Goal: Communication & Community: Answer question/provide support

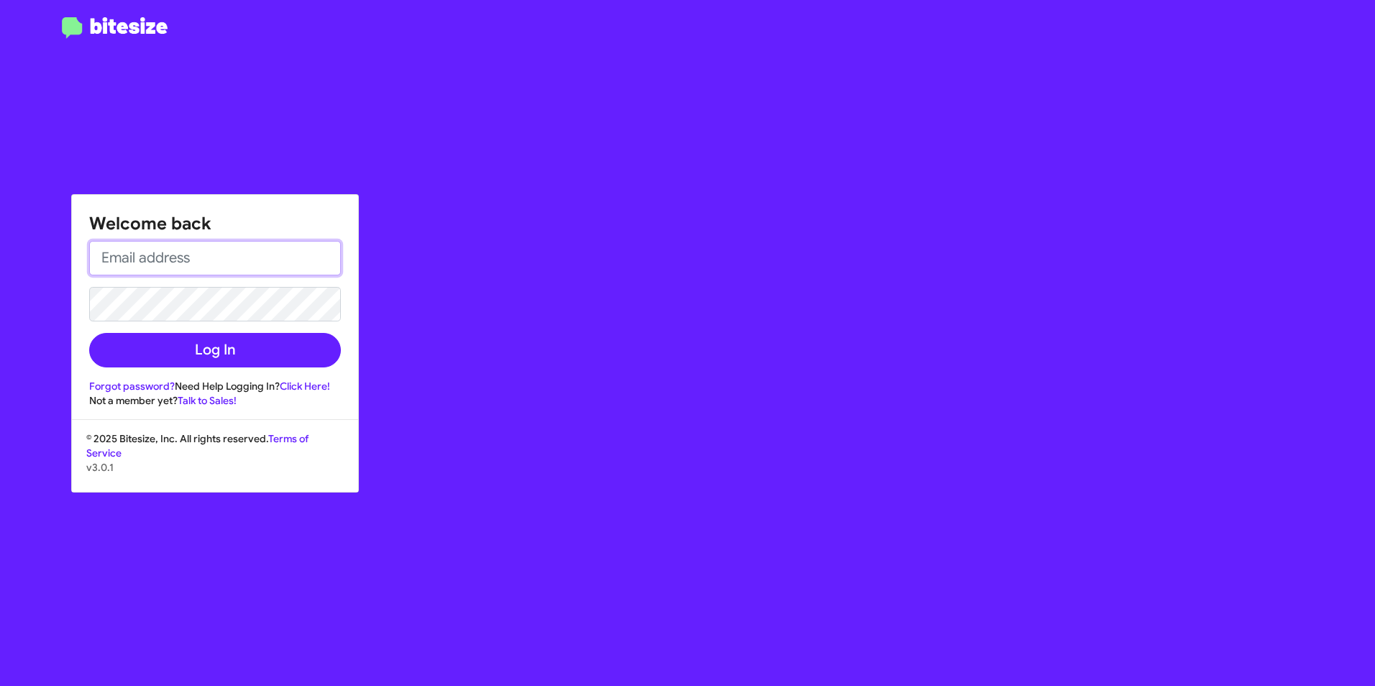
click at [188, 265] on input "email" at bounding box center [215, 258] width 252 height 35
type input "[EMAIL_ADDRESS][DOMAIN_NAME]"
click at [244, 200] on div "Welcome back [EMAIL_ADDRESS][DOMAIN_NAME] Log In Forgot password? Need Help Log…" at bounding box center [215, 301] width 286 height 213
click at [237, 326] on form "[EMAIL_ADDRESS][DOMAIN_NAME] Log In" at bounding box center [215, 304] width 252 height 127
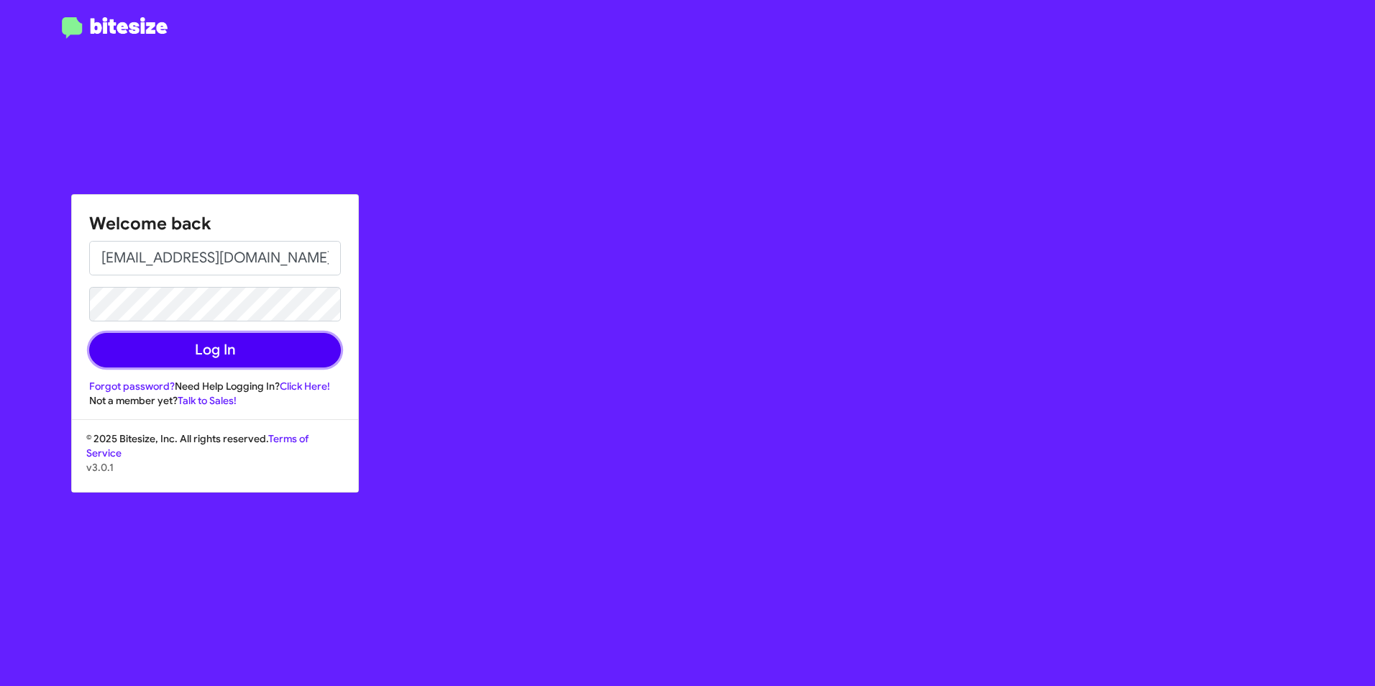
click at [270, 355] on button "Log In" at bounding box center [215, 350] width 252 height 35
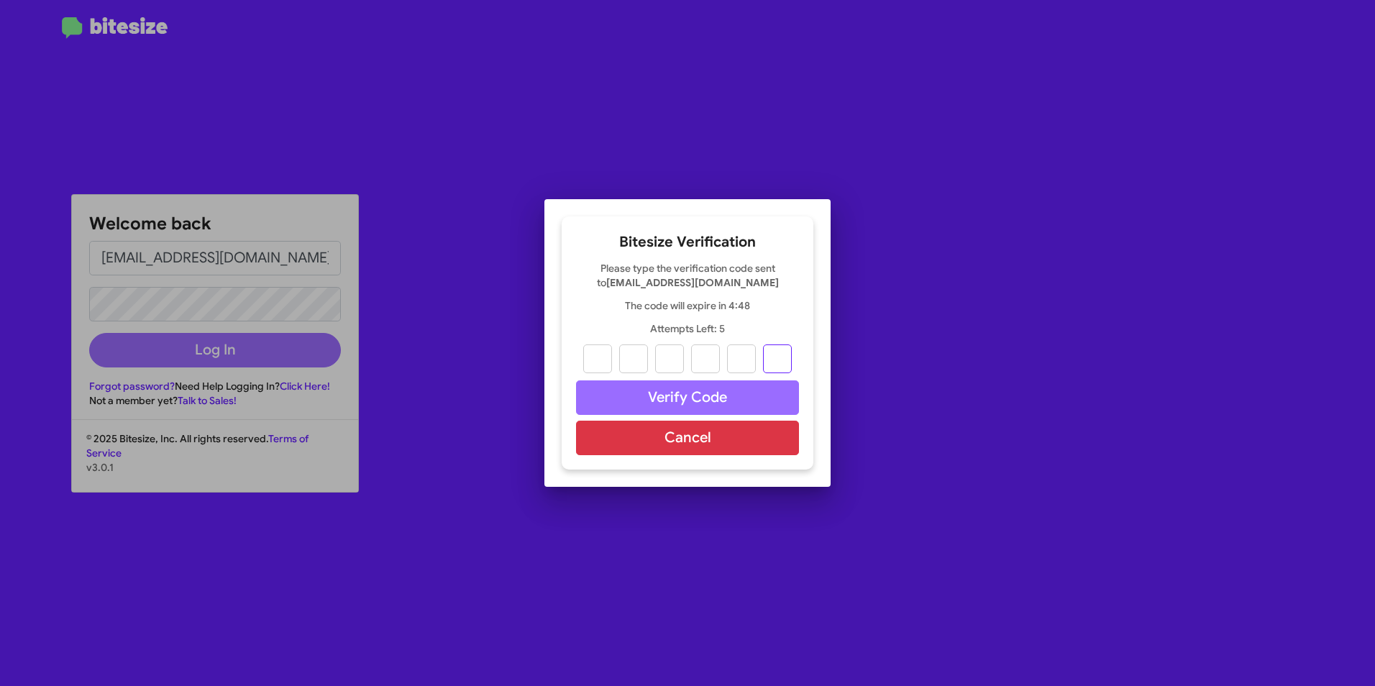
paste input "3"
type input "5"
type input "2"
type input "4"
type input "9"
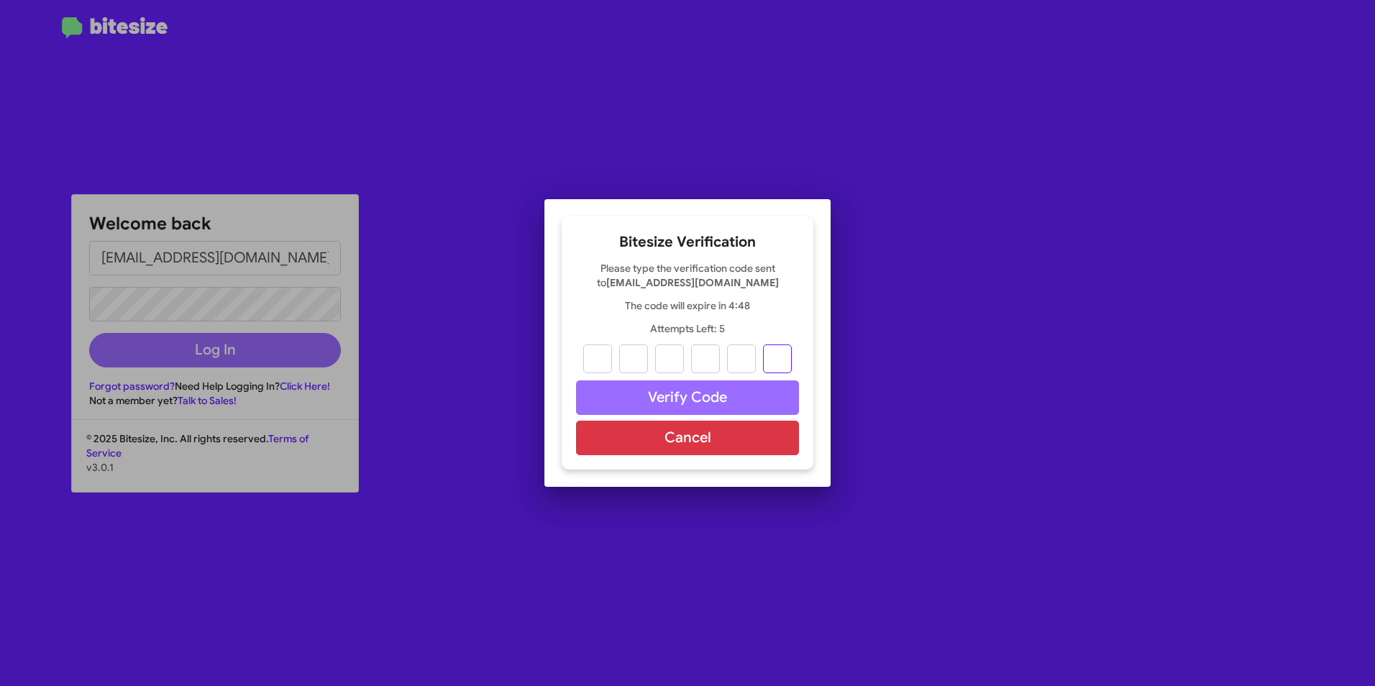
type input "0"
type input "3"
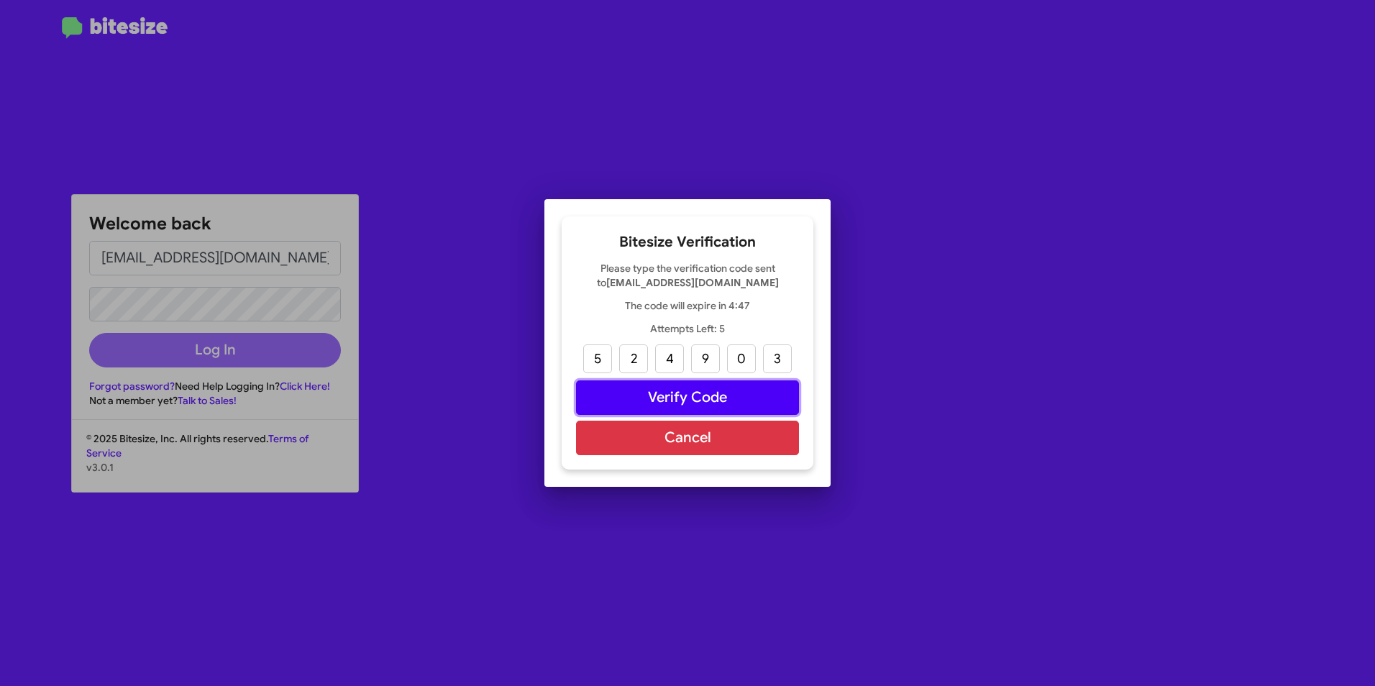
click at [654, 395] on button "Verify Code" at bounding box center [687, 397] width 223 height 35
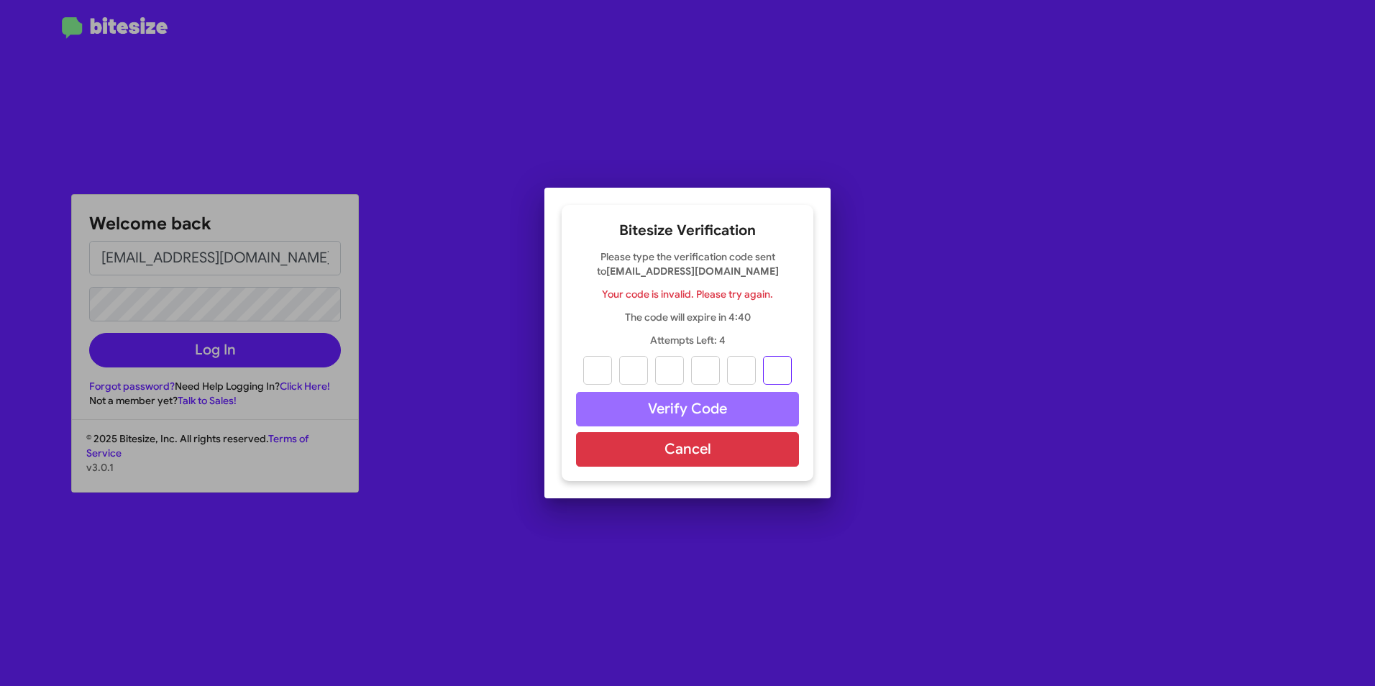
paste input "3"
type input "5"
type input "2"
type input "4"
type input "9"
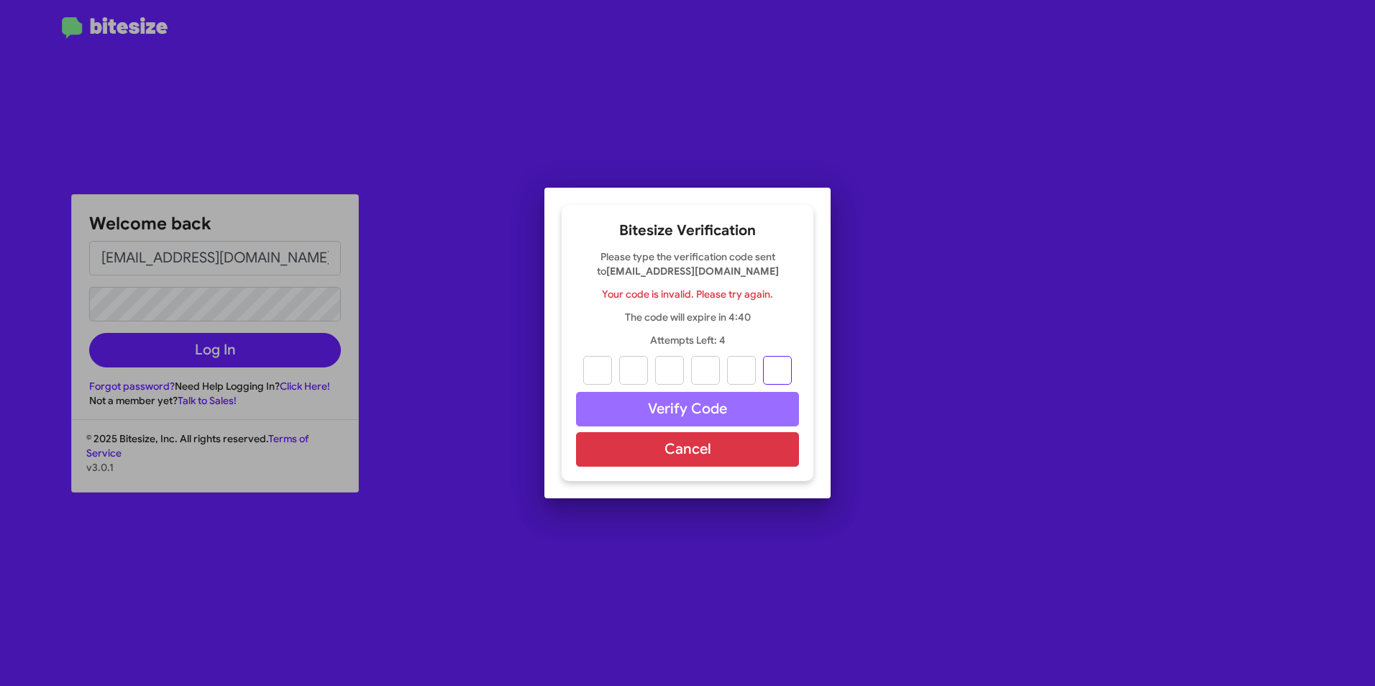
type input "0"
type input "3"
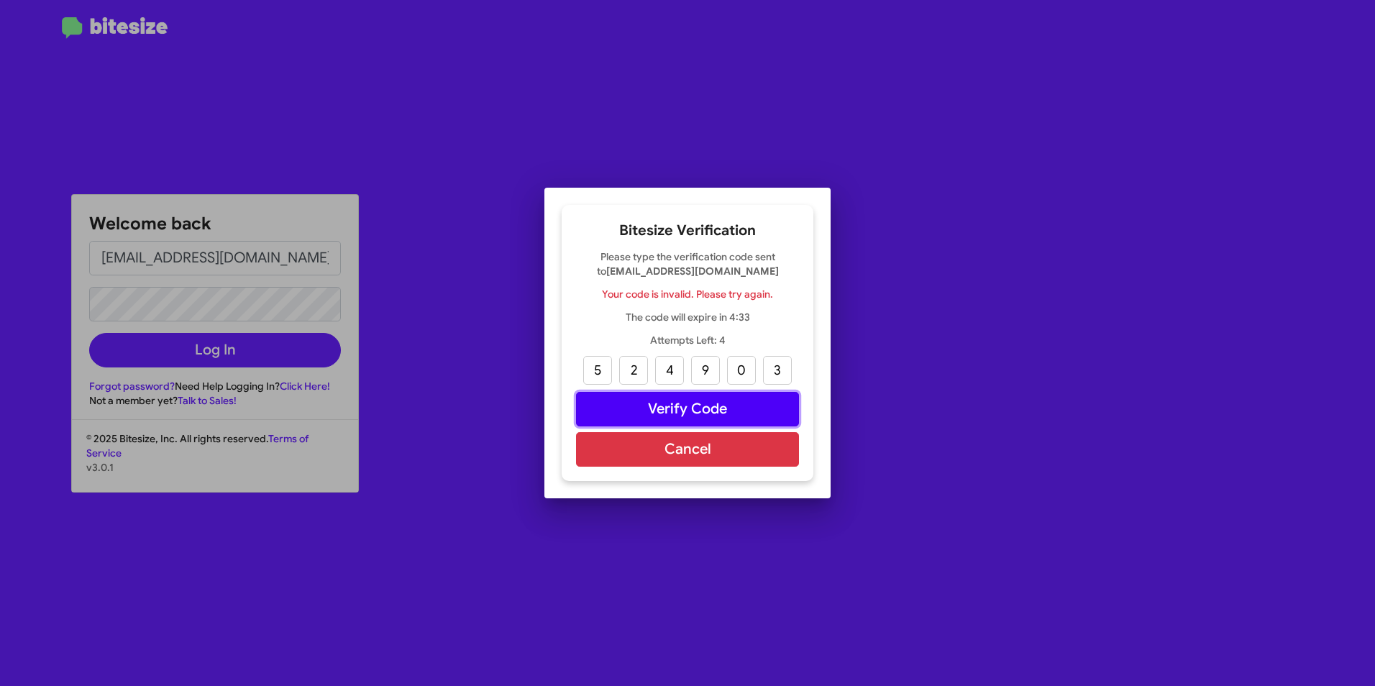
click at [698, 413] on button "Verify Code" at bounding box center [687, 409] width 223 height 35
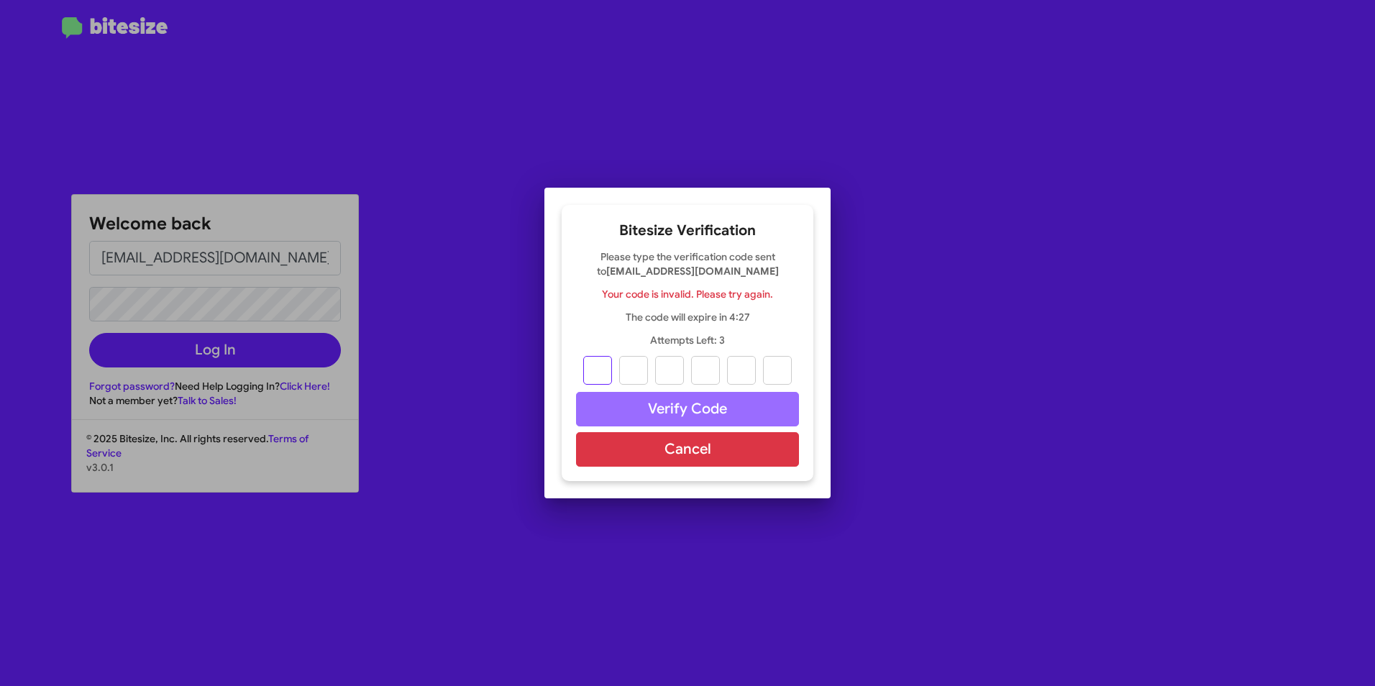
type input "5"
type input "2"
type input "4"
type input "9"
type input "0"
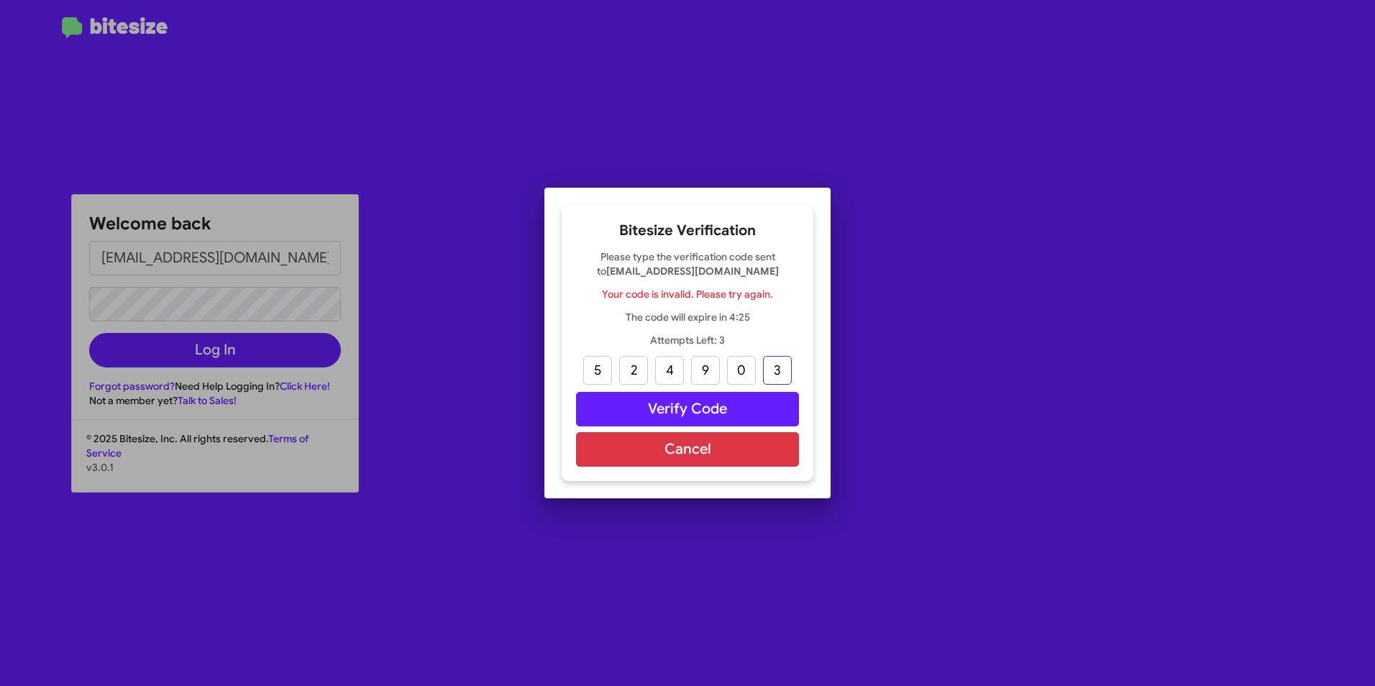
type input "3"
click at [660, 416] on button "Verify Code" at bounding box center [687, 409] width 223 height 35
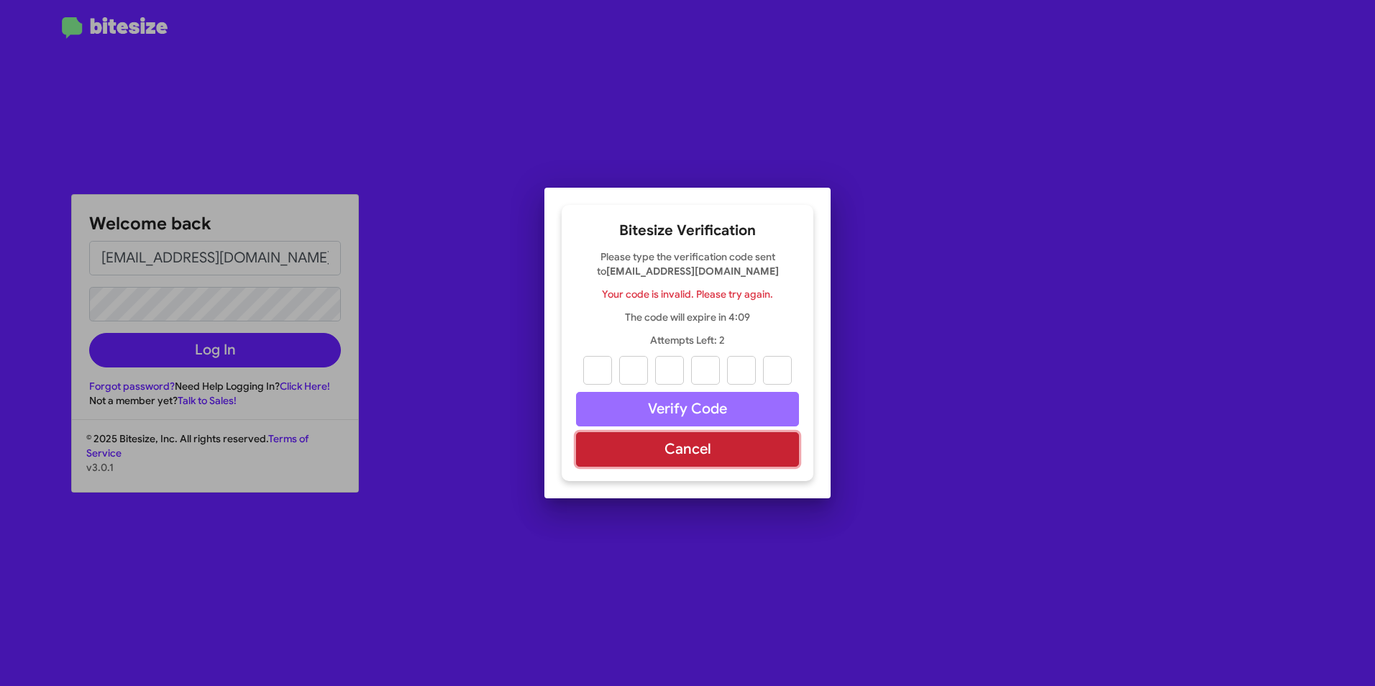
click at [685, 452] on button "Cancel" at bounding box center [687, 449] width 223 height 35
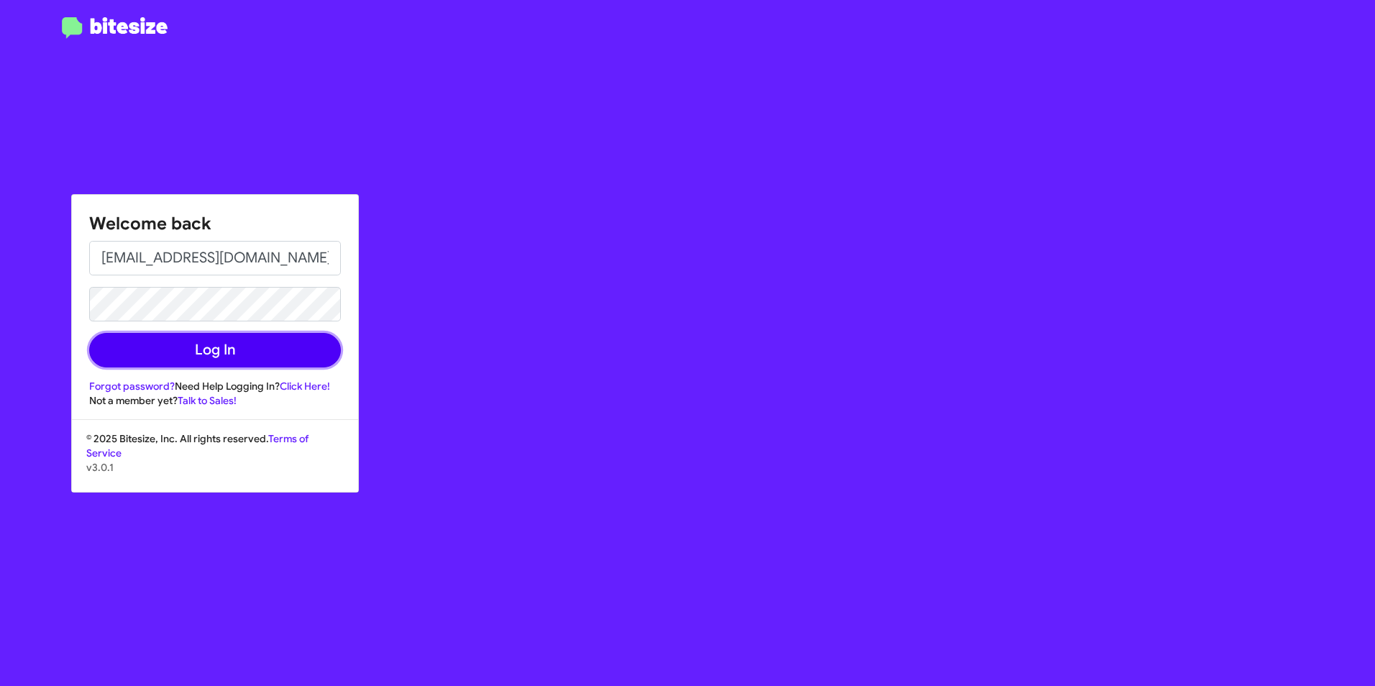
click at [249, 360] on button "Log In" at bounding box center [215, 350] width 252 height 35
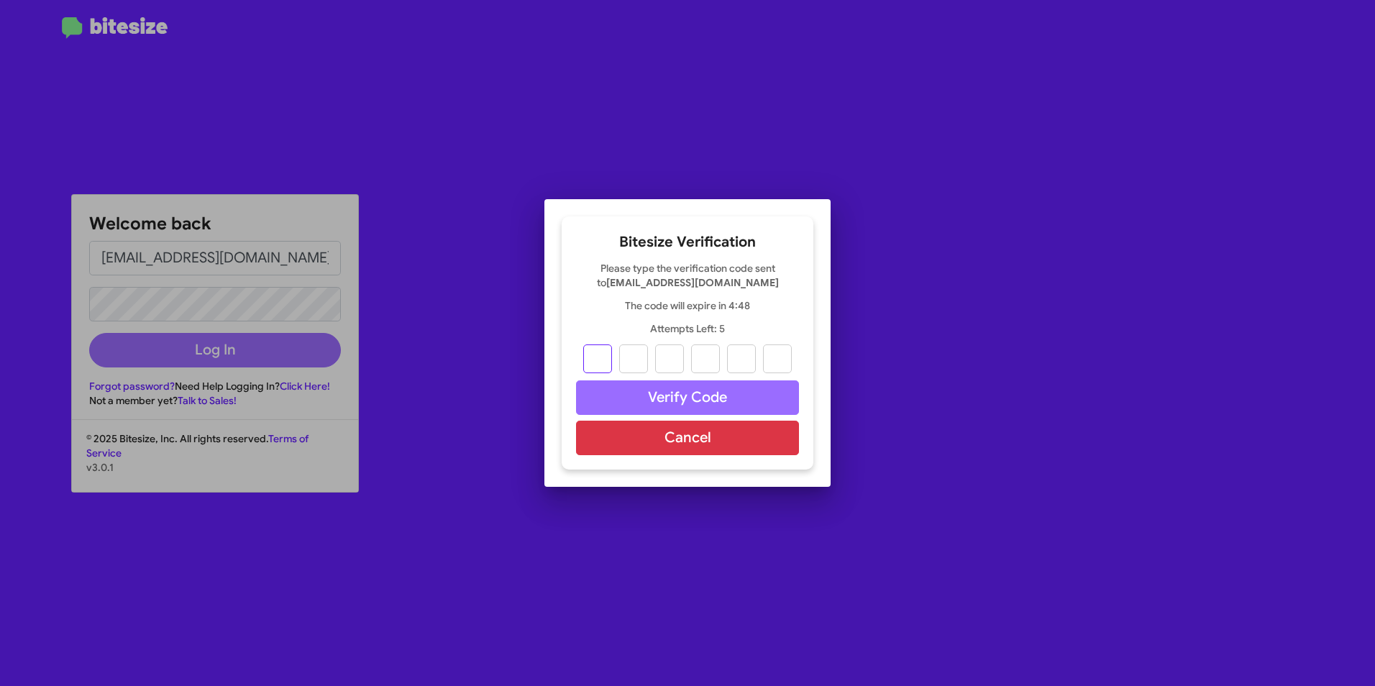
type input "4"
type input "0"
type input "1"
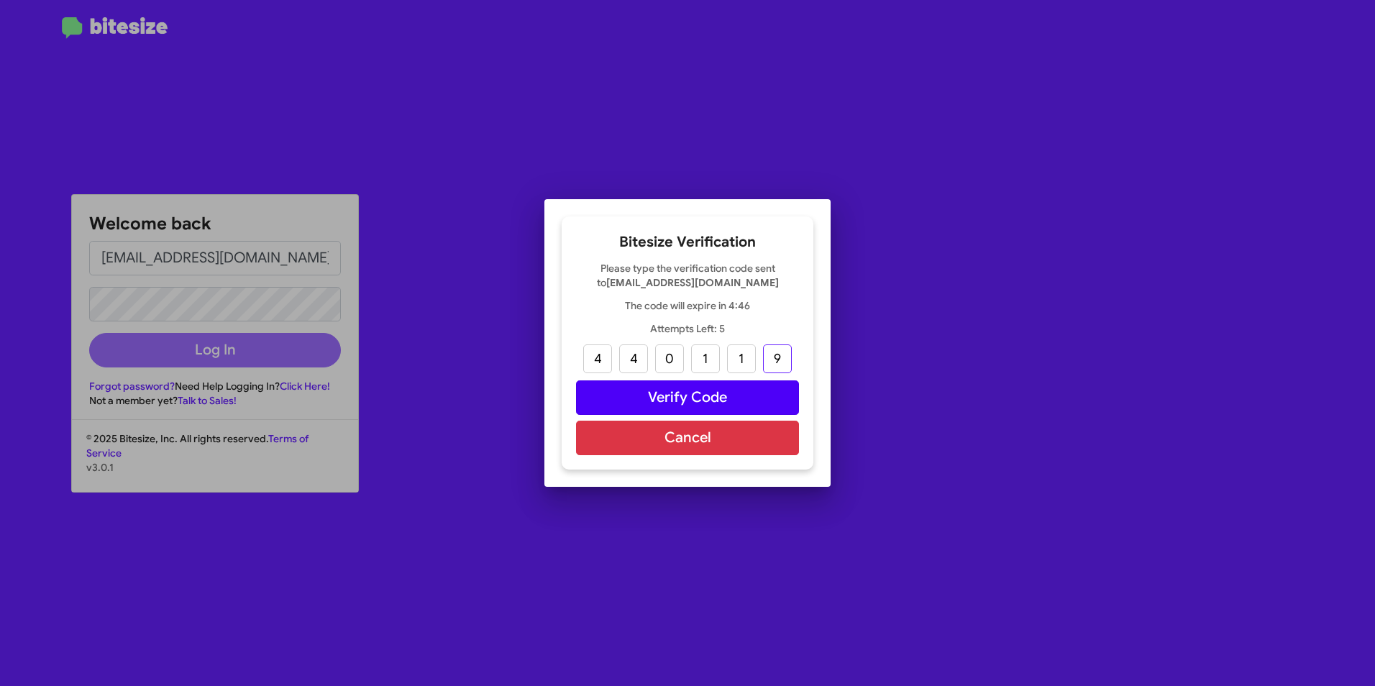
type input "9"
click at [700, 396] on button "Verify Code" at bounding box center [687, 397] width 223 height 35
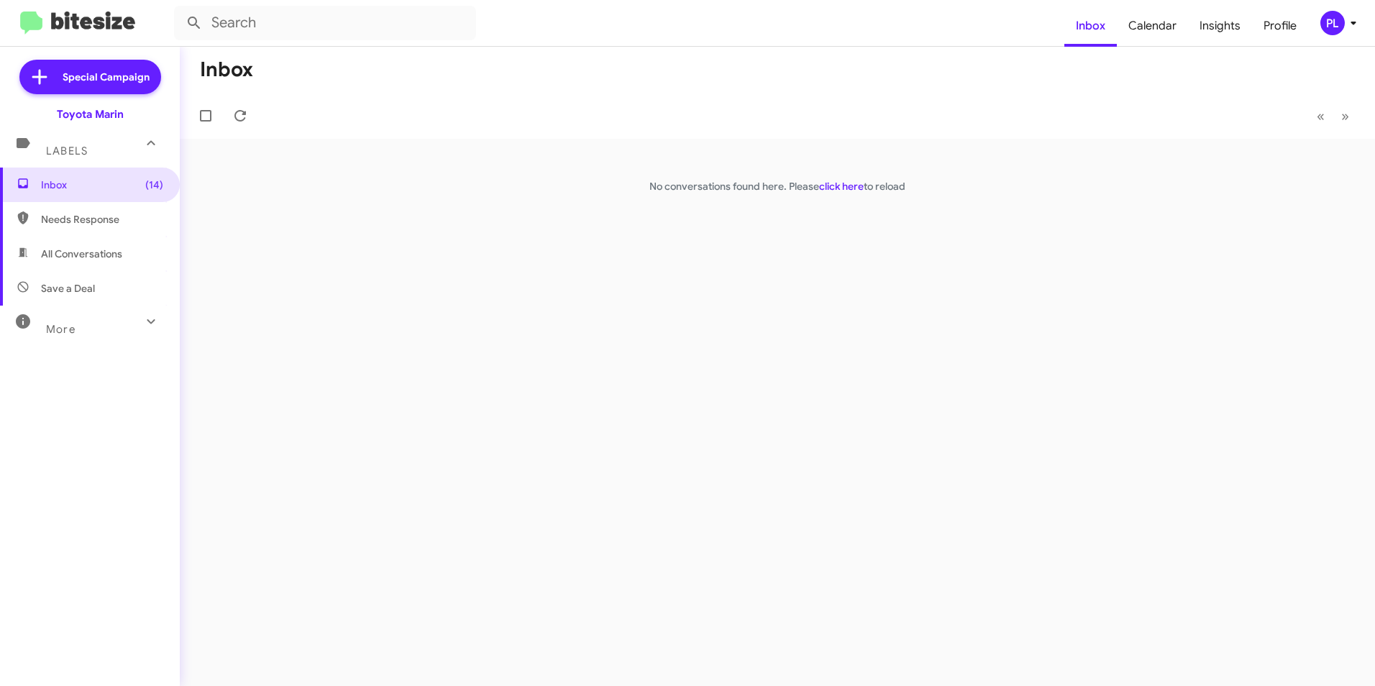
click at [843, 180] on link "click here" at bounding box center [841, 186] width 45 height 13
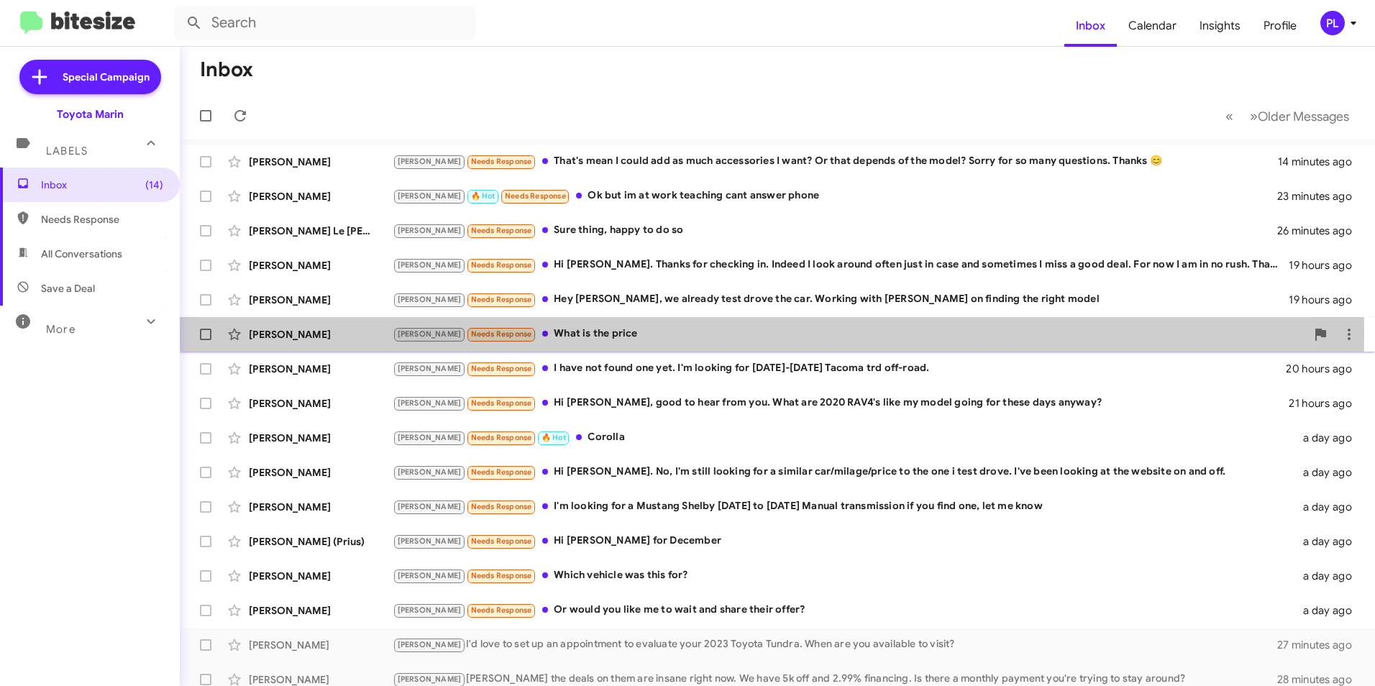
click at [609, 334] on div "[PERSON_NAME] Needs Response What is the price" at bounding box center [849, 334] width 913 height 17
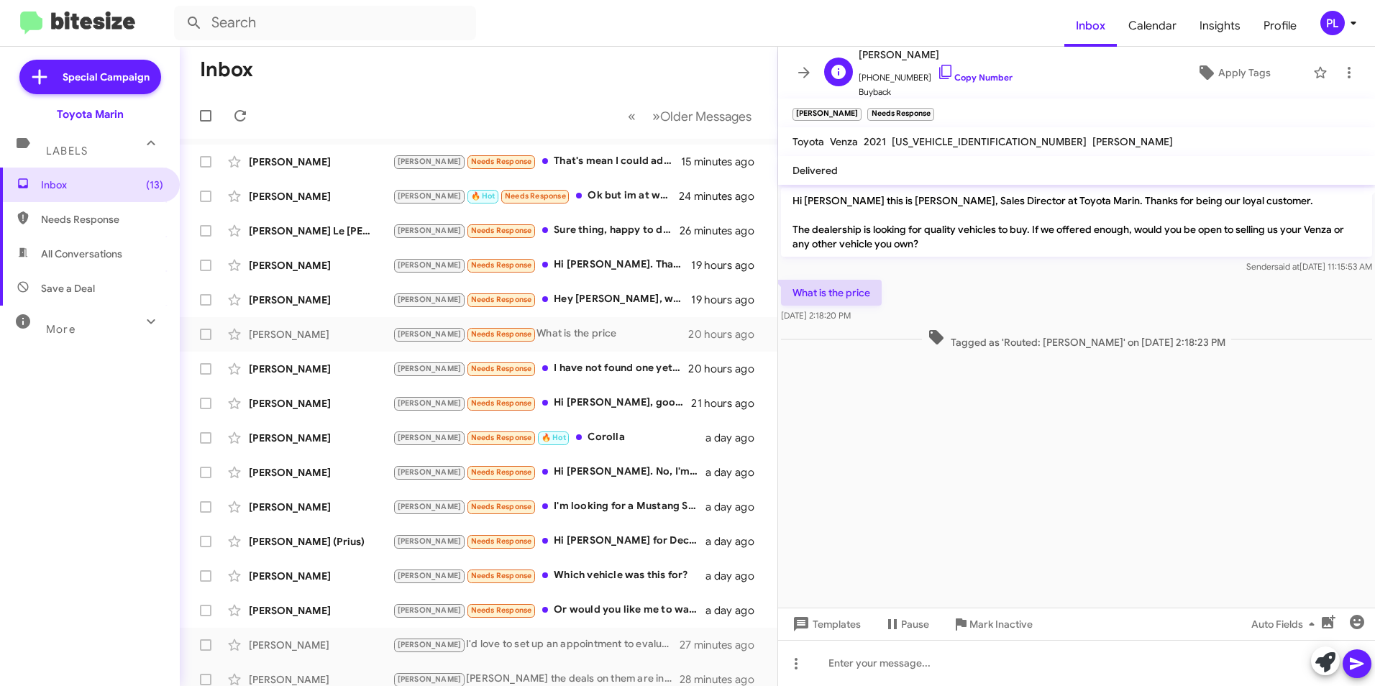
click at [889, 78] on span "[PHONE_NUMBER] Copy Number" at bounding box center [936, 74] width 154 height 22
click at [937, 72] on icon at bounding box center [945, 71] width 17 height 17
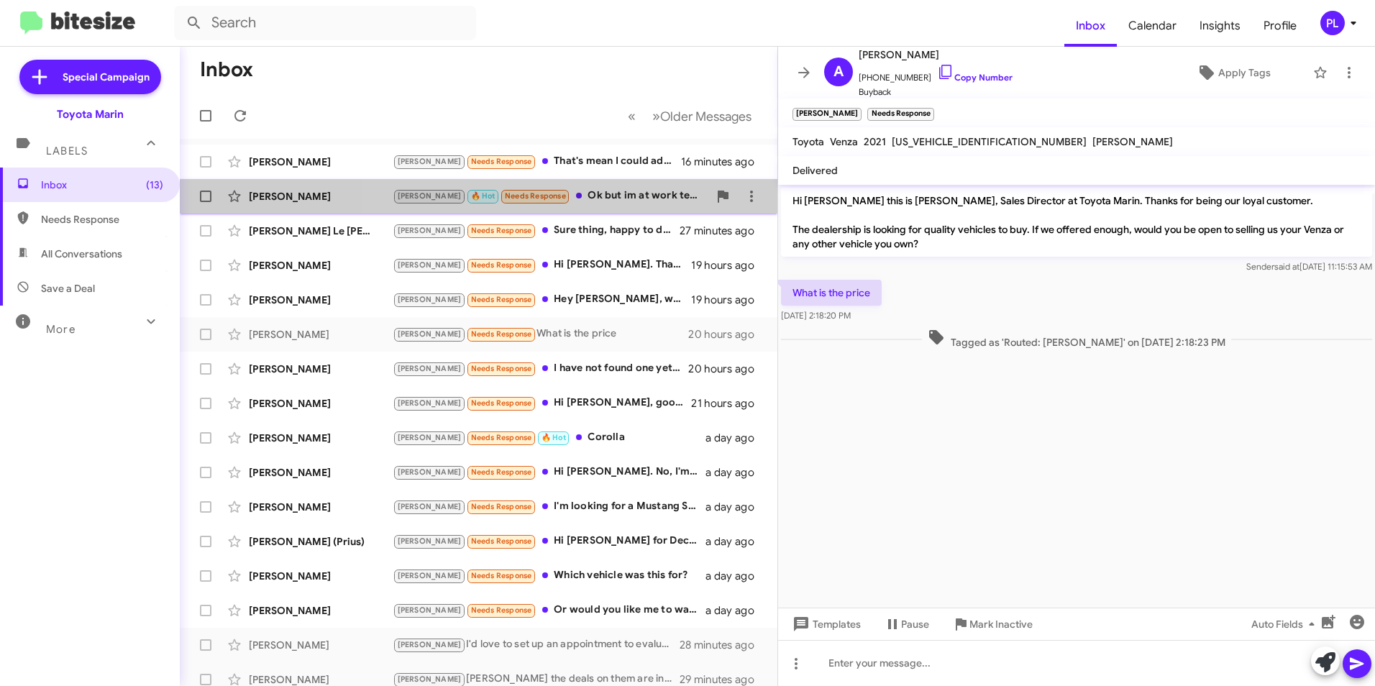
click at [618, 201] on div "[PERSON_NAME] 🔥 Hot Needs Response Ok but im at work teaching cant answer phone" at bounding box center [551, 196] width 316 height 17
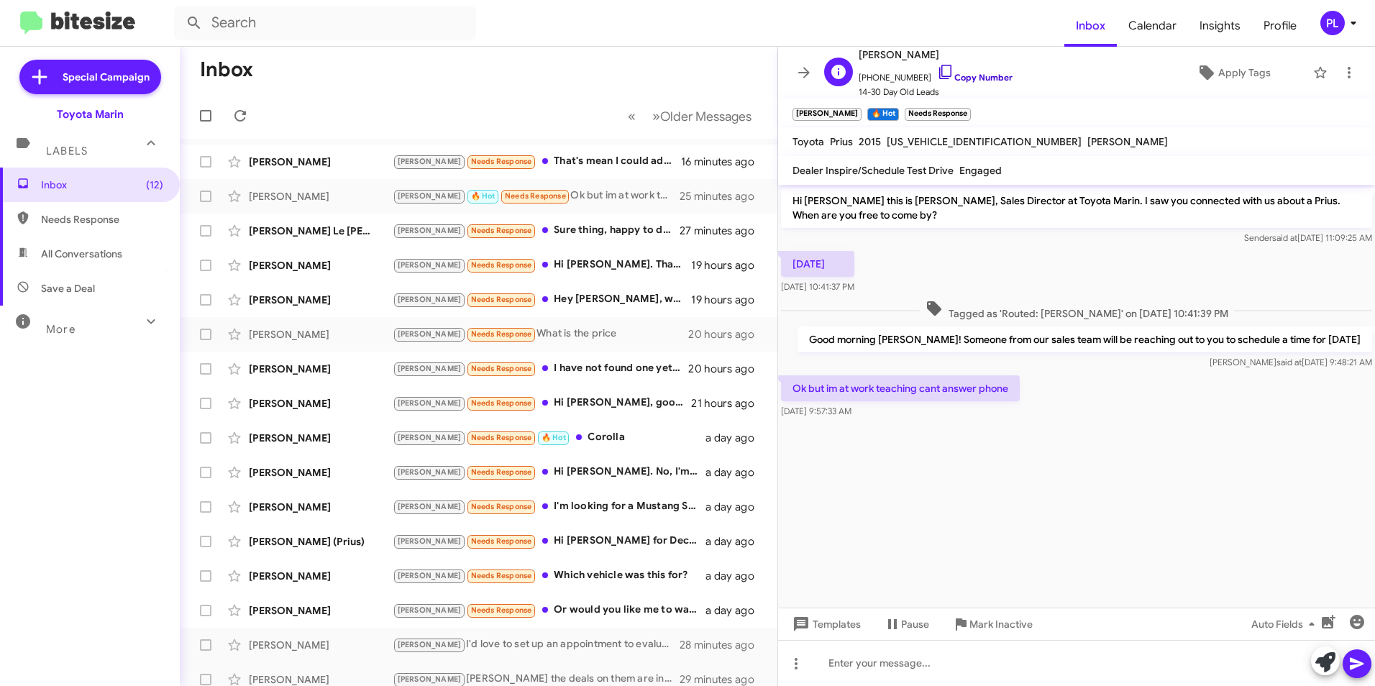
click at [937, 76] on icon at bounding box center [945, 71] width 17 height 17
click at [347, 337] on div "[PERSON_NAME]" at bounding box center [321, 334] width 144 height 14
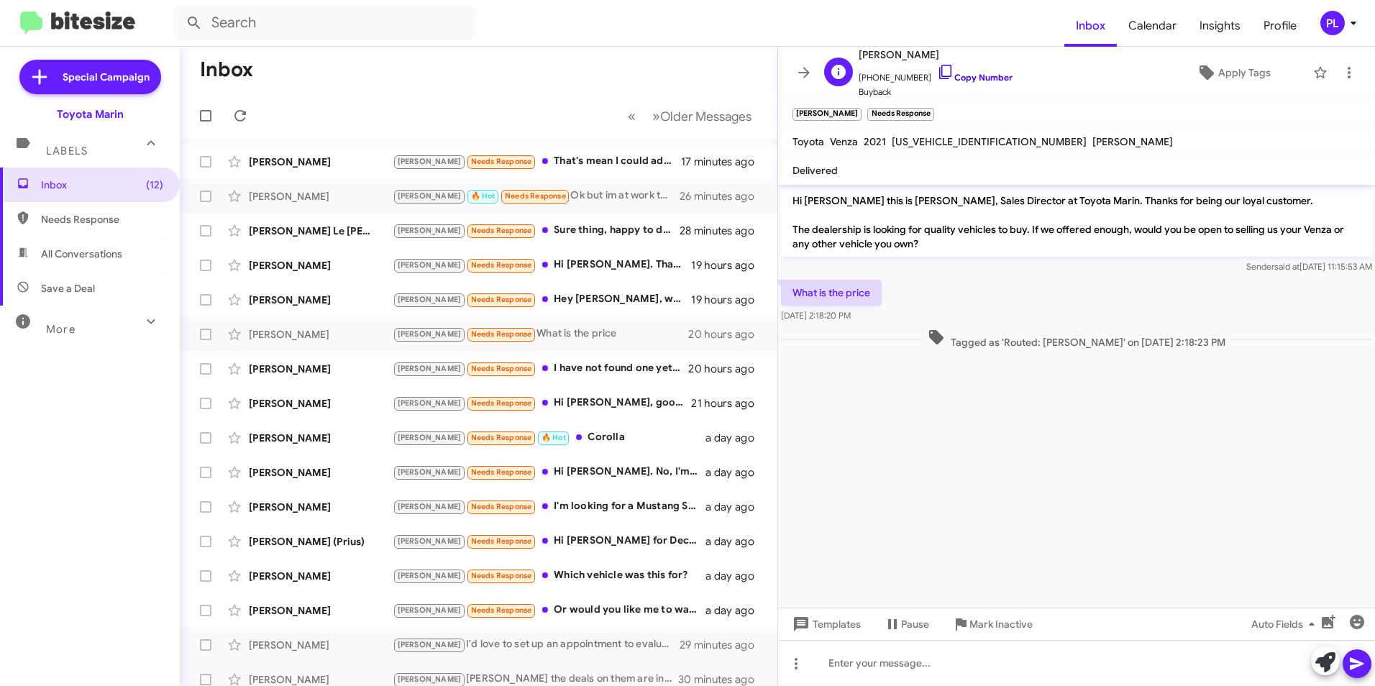
click at [937, 75] on icon at bounding box center [945, 71] width 17 height 17
click at [937, 72] on icon at bounding box center [945, 71] width 17 height 17
click at [920, 138] on span "[US_VEHICLE_IDENTIFICATION_NUMBER]" at bounding box center [989, 141] width 195 height 13
copy span "[US_VEHICLE_IDENTIFICATION_NUMBER]"
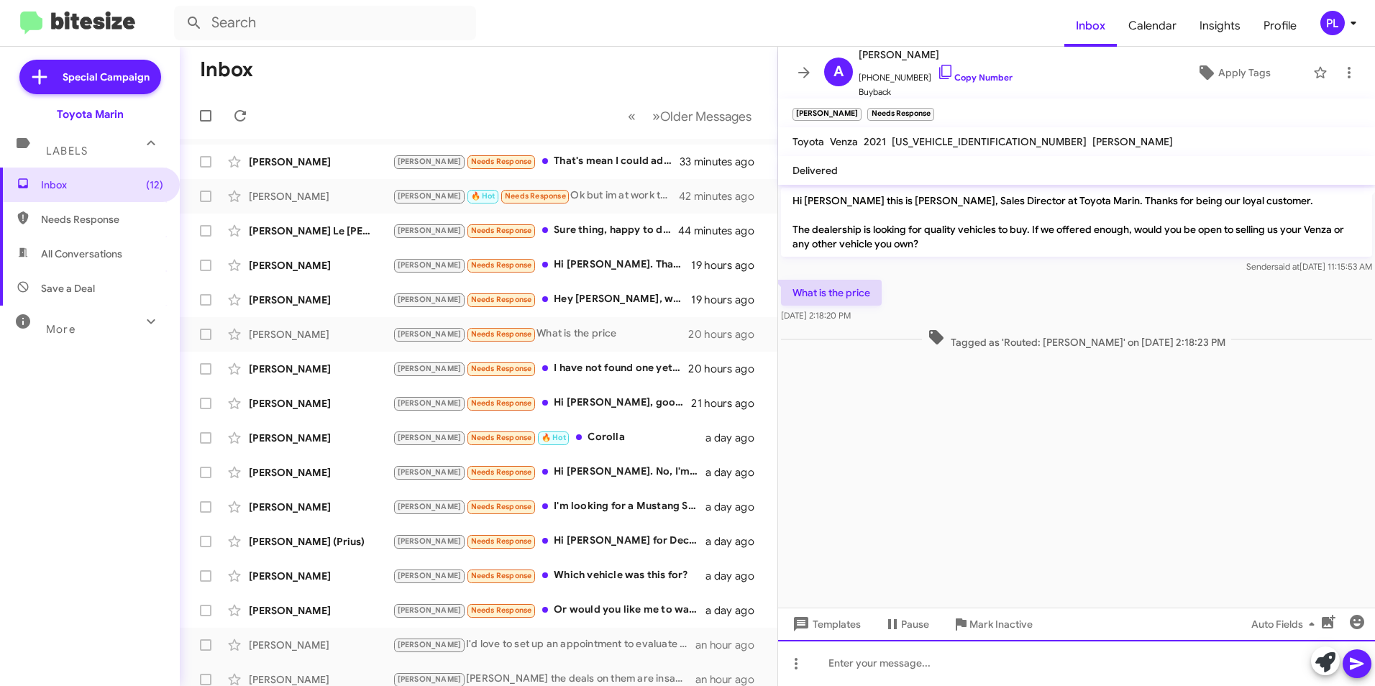
click at [925, 667] on div at bounding box center [1076, 663] width 597 height 46
click at [829, 664] on div "I will have [PERSON_NAME] from my sales team reach out to you" at bounding box center [1076, 663] width 597 height 46
click at [1128, 670] on div "Hi [PERSON_NAME], I will have [PERSON_NAME] from my sales team reach out to you" at bounding box center [1076, 663] width 597 height 46
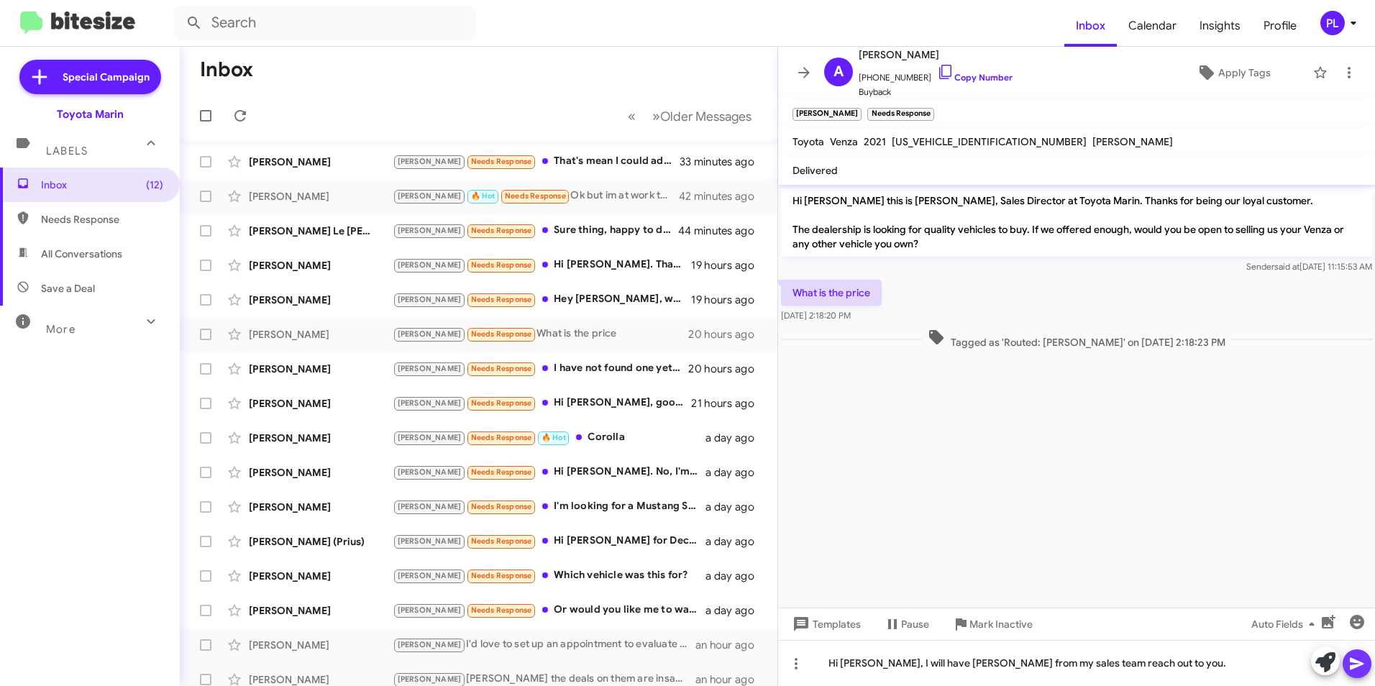
click at [1362, 664] on icon at bounding box center [1357, 664] width 14 height 12
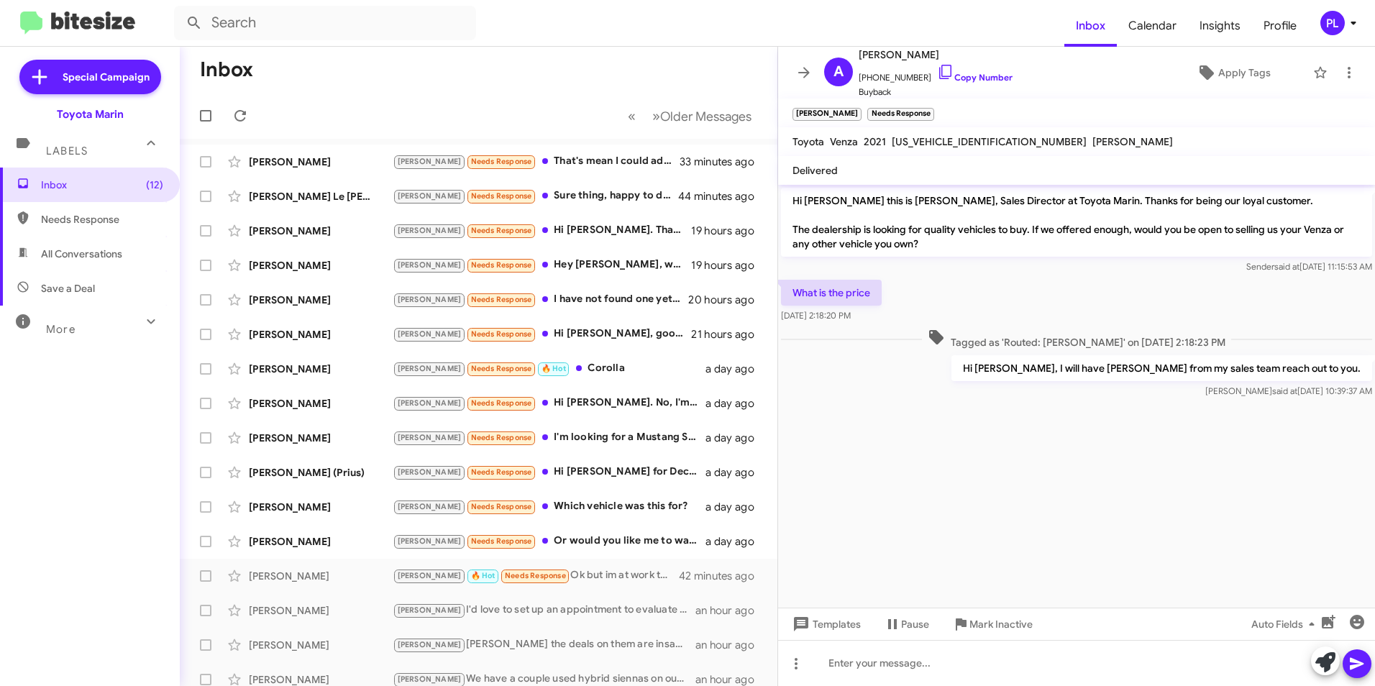
click at [378, 61] on mat-toolbar-row "Inbox" at bounding box center [479, 70] width 598 height 46
click at [544, 151] on div "[PERSON_NAME] [PERSON_NAME] Needs Response That's mean I could add as much acce…" at bounding box center [478, 161] width 575 height 29
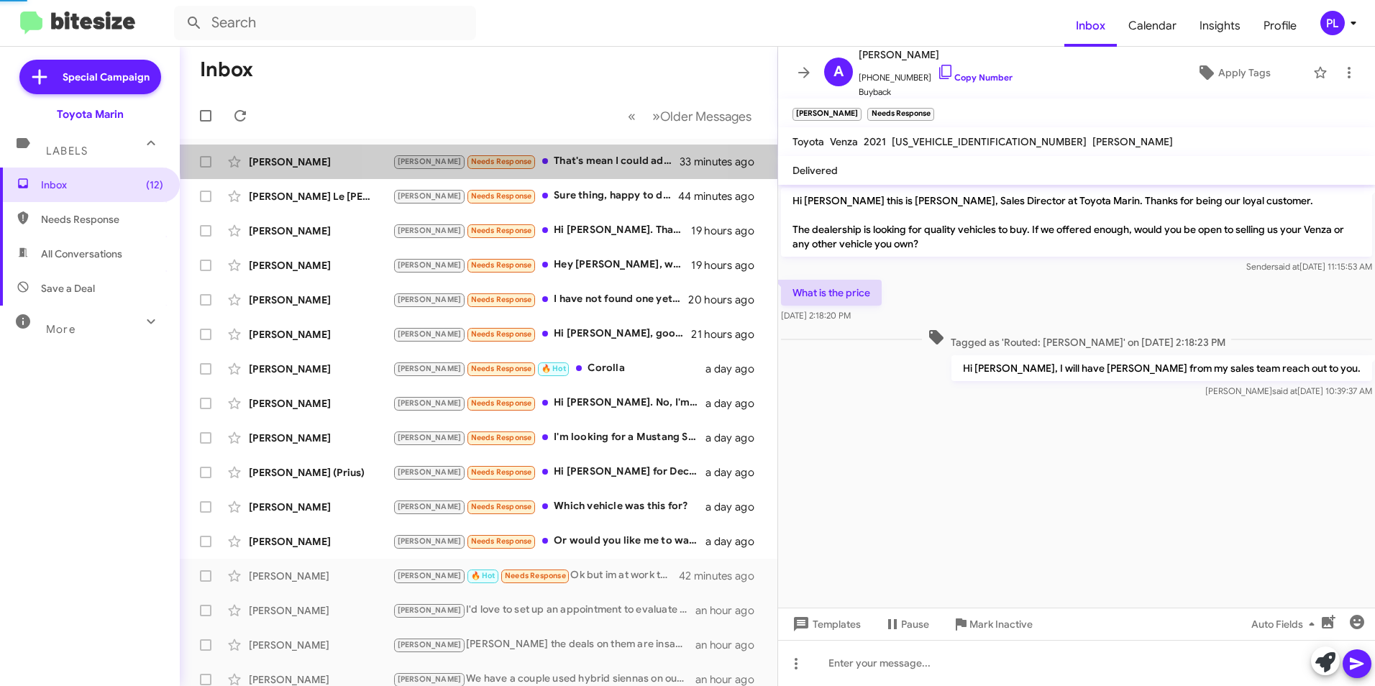
scroll to position [180, 0]
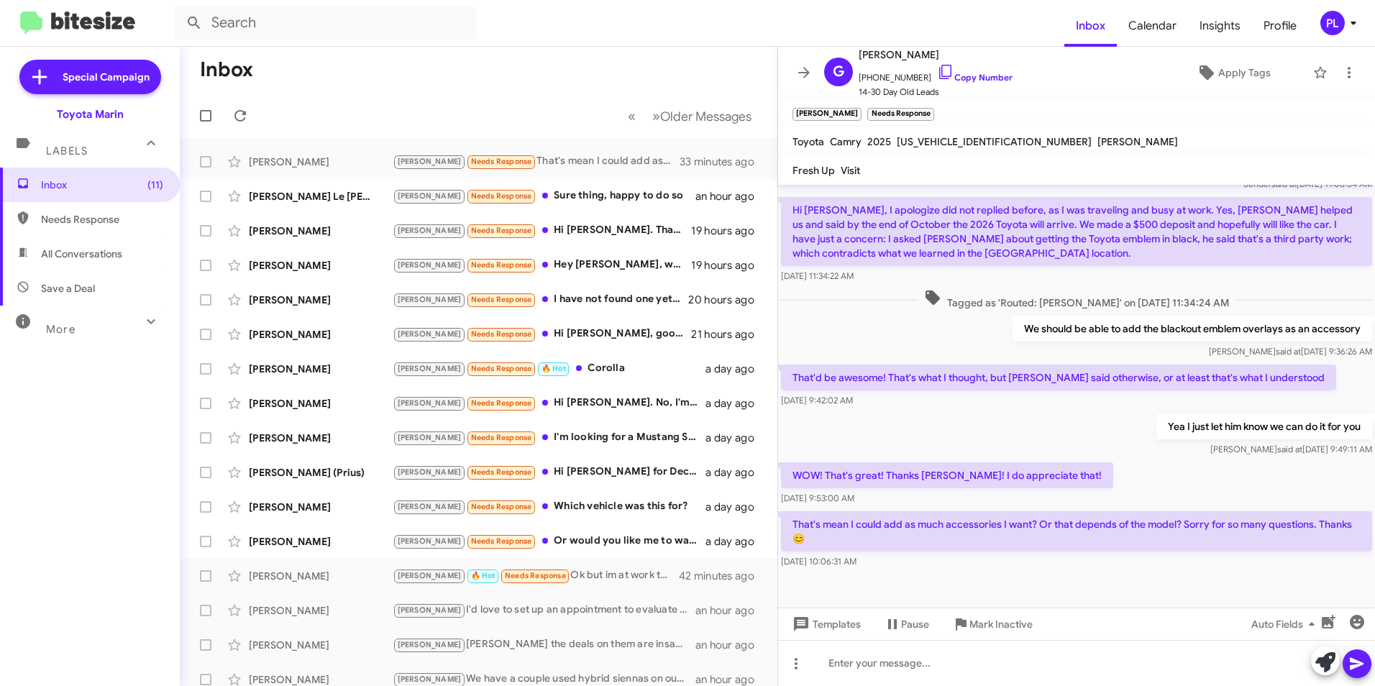
click at [495, 68] on mat-toolbar-row "Inbox" at bounding box center [479, 70] width 598 height 46
click at [575, 195] on div "[PERSON_NAME] Needs Response Sure thing, happy to do so" at bounding box center [551, 196] width 316 height 17
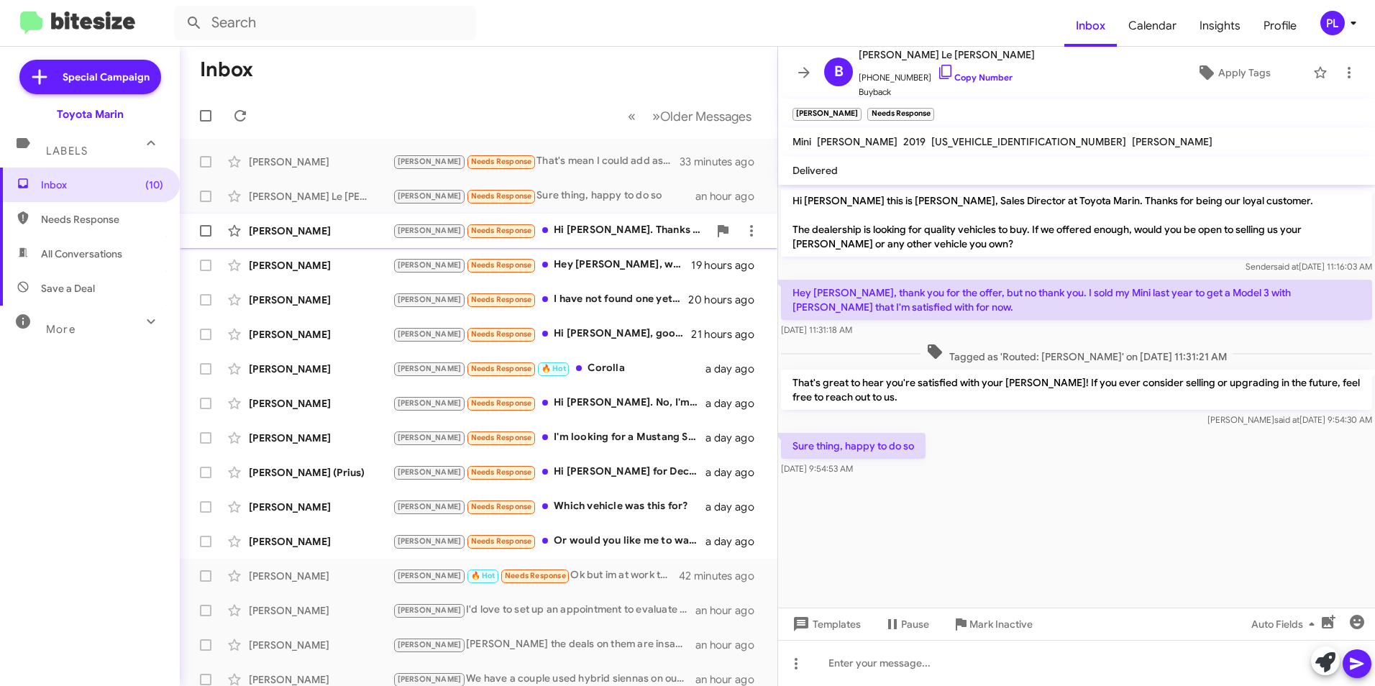
click at [587, 233] on div "[PERSON_NAME] Needs Response Hi [PERSON_NAME]. Thanks for checking in. Indeed I…" at bounding box center [551, 230] width 316 height 17
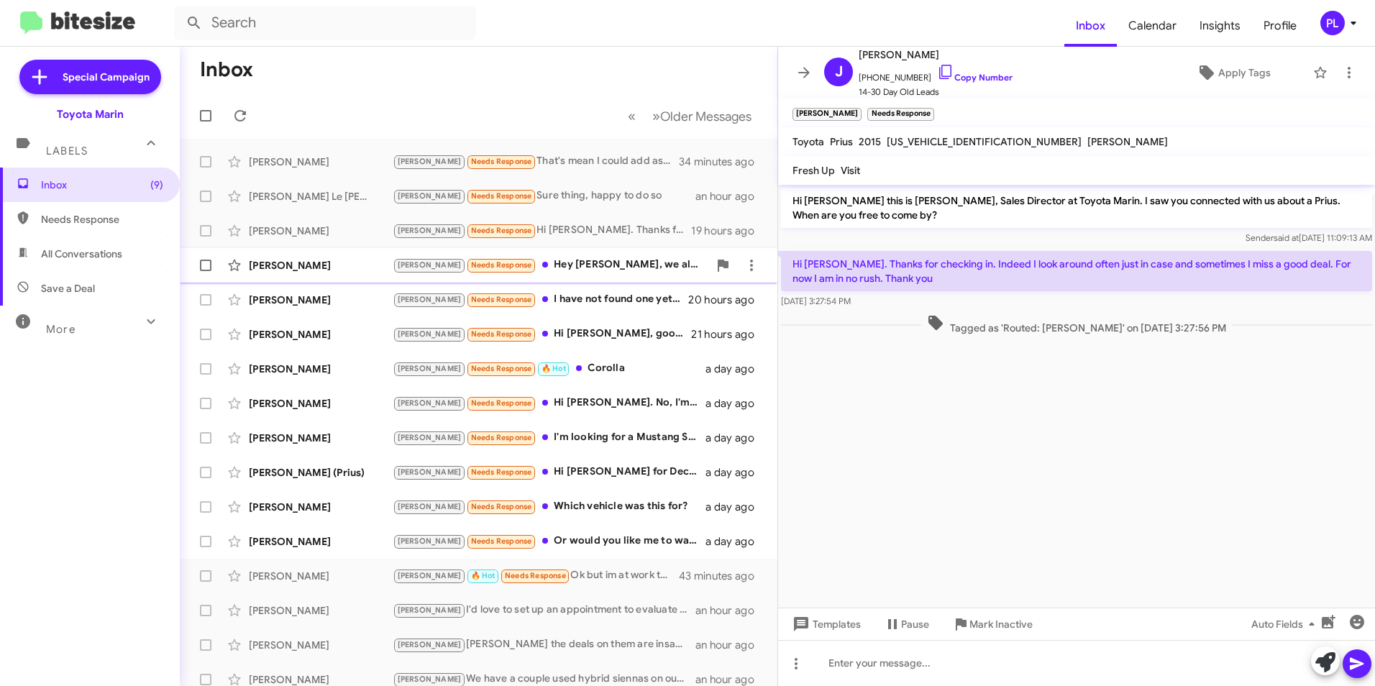
click at [566, 265] on div "[PERSON_NAME] Needs Response Hey [PERSON_NAME], we already test drove the car. …" at bounding box center [551, 265] width 316 height 17
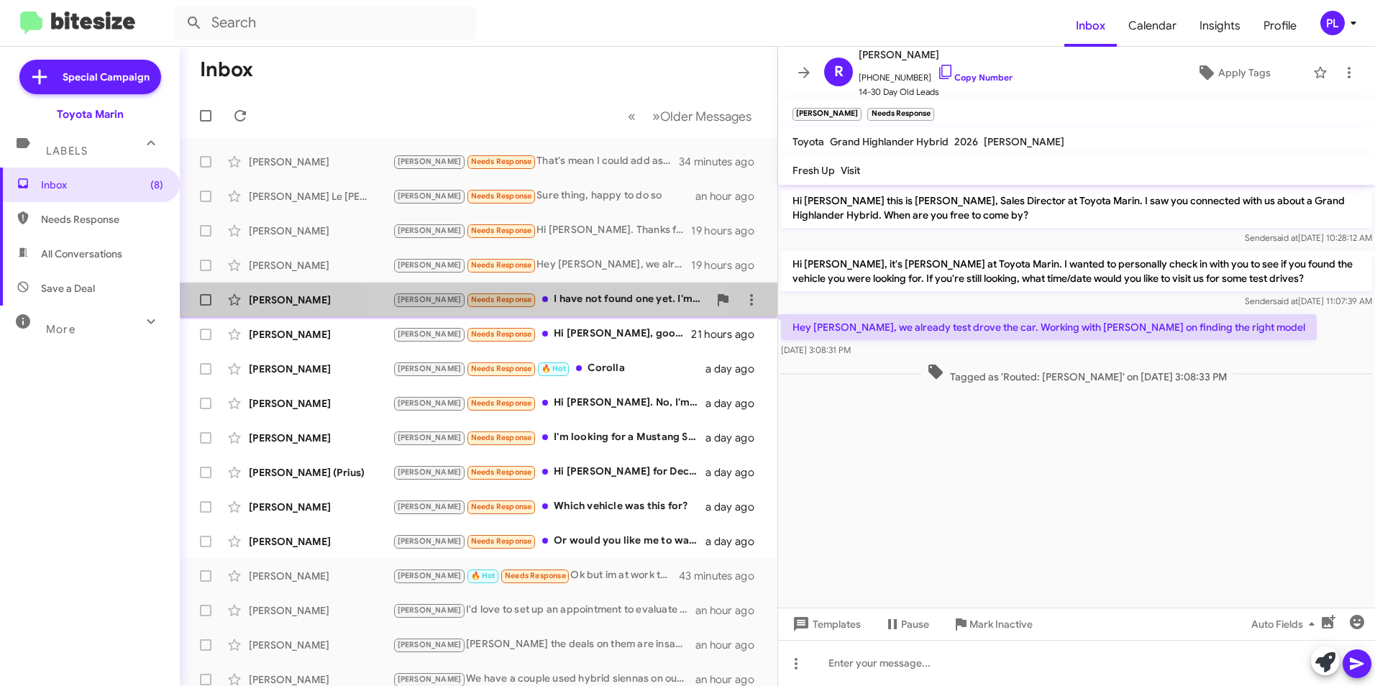
click at [558, 308] on div "[PERSON_NAME] Needs Response I have not found one yet. I'm looking for [DATE]-[…" at bounding box center [478, 299] width 575 height 29
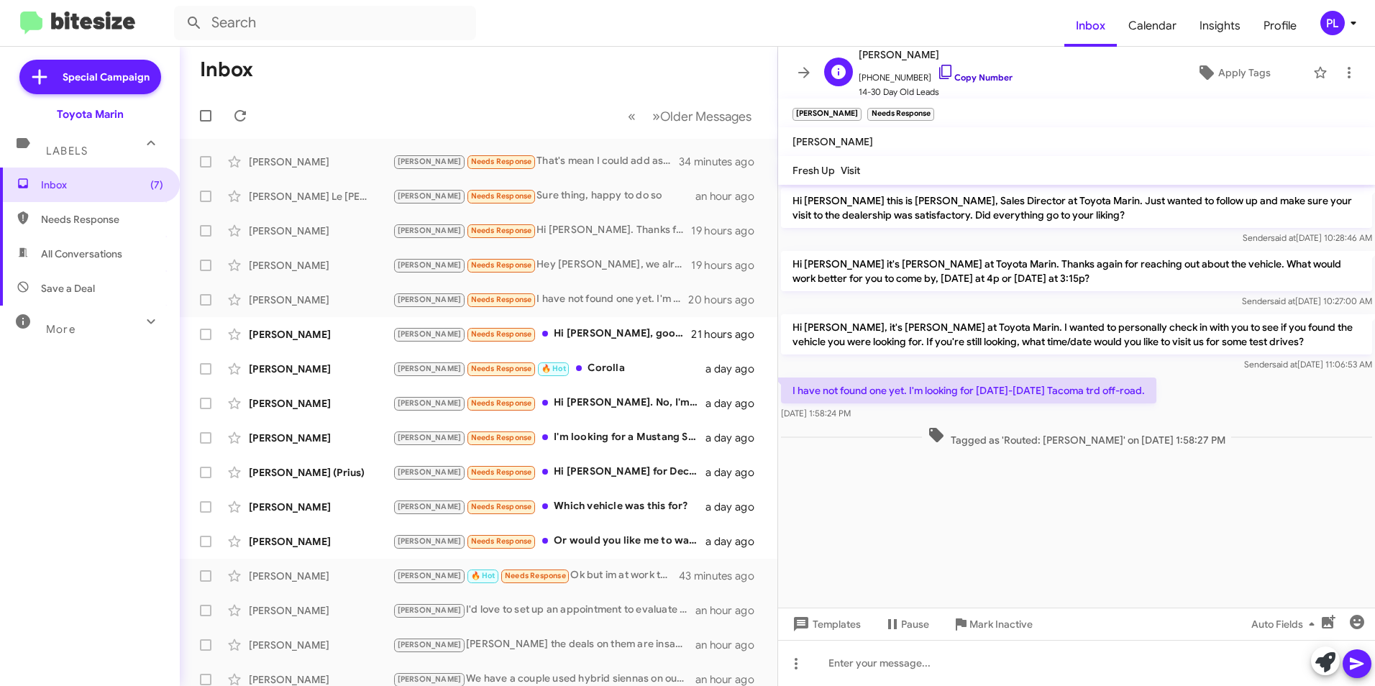
click at [937, 71] on icon at bounding box center [945, 71] width 17 height 17
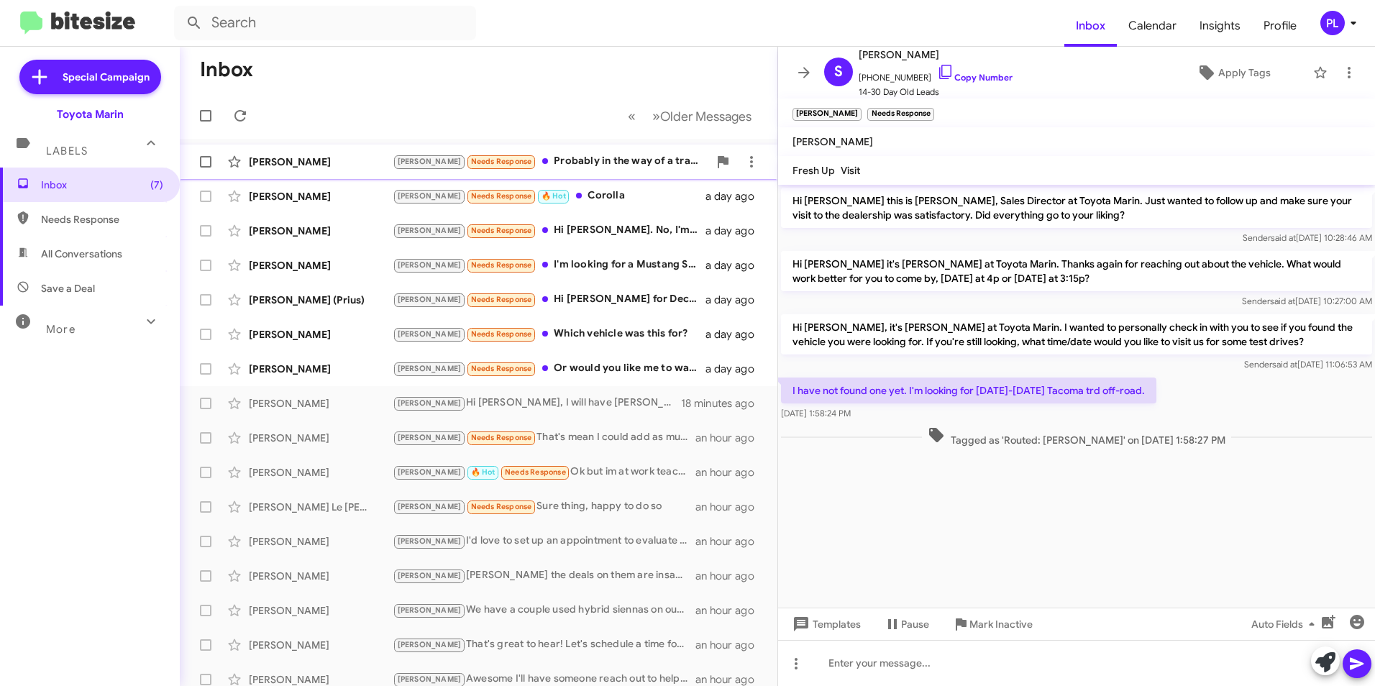
click at [555, 165] on div "Joel Needs Response Probably in the way of a trade-in Nathan. I'm sick of makin…" at bounding box center [551, 161] width 316 height 17
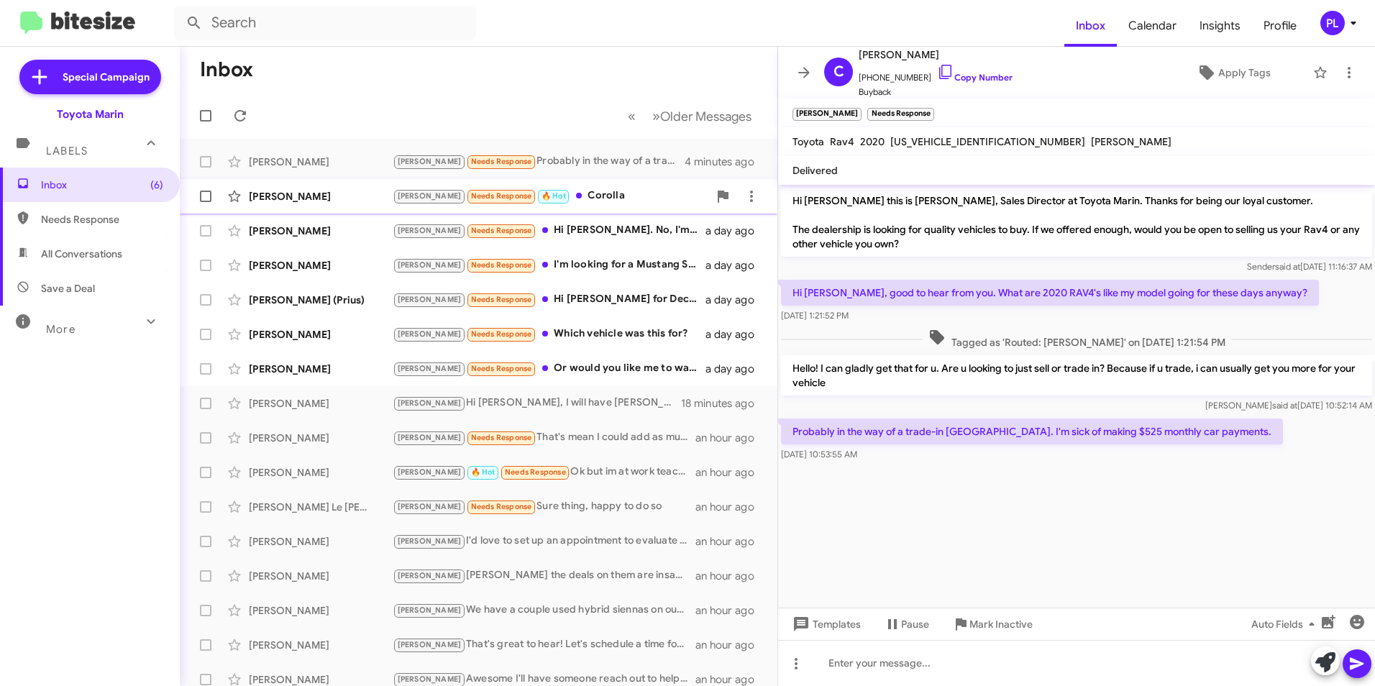
click at [596, 202] on div "Joel Needs Response 🔥 Hot Corolla" at bounding box center [551, 196] width 316 height 17
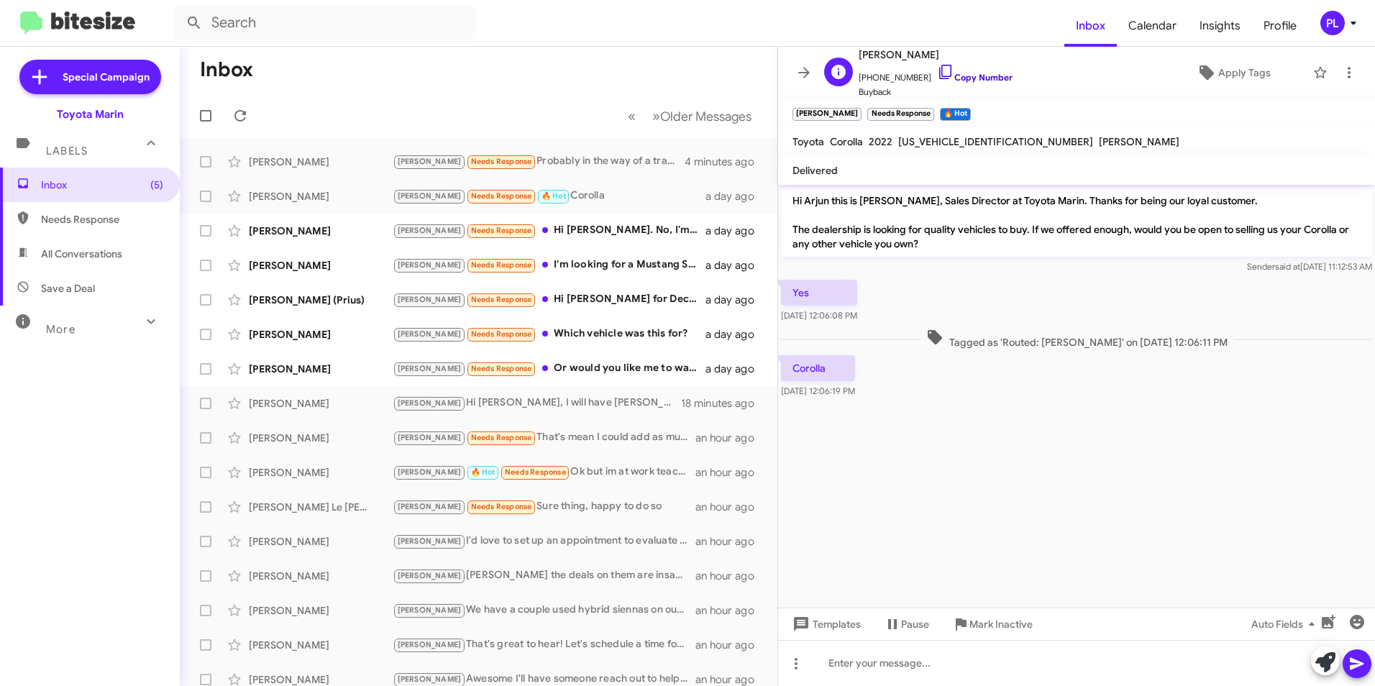
click at [937, 70] on icon at bounding box center [945, 71] width 17 height 17
click at [583, 266] on div "Joel Needs Response I'm looking for a Mustang Shelby 2012 to 2016 Manual transm…" at bounding box center [551, 265] width 316 height 17
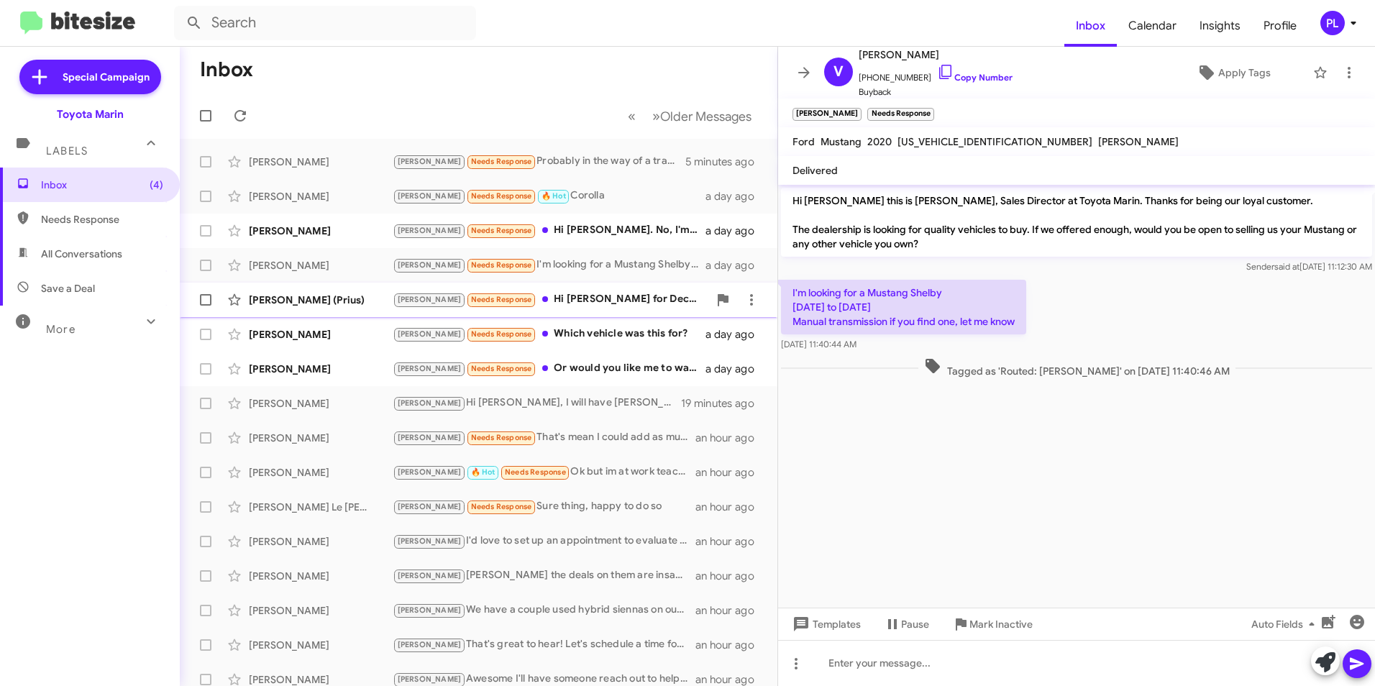
click at [582, 293] on div "Joel Needs Response Hi Nathan Hoping for December" at bounding box center [551, 299] width 316 height 17
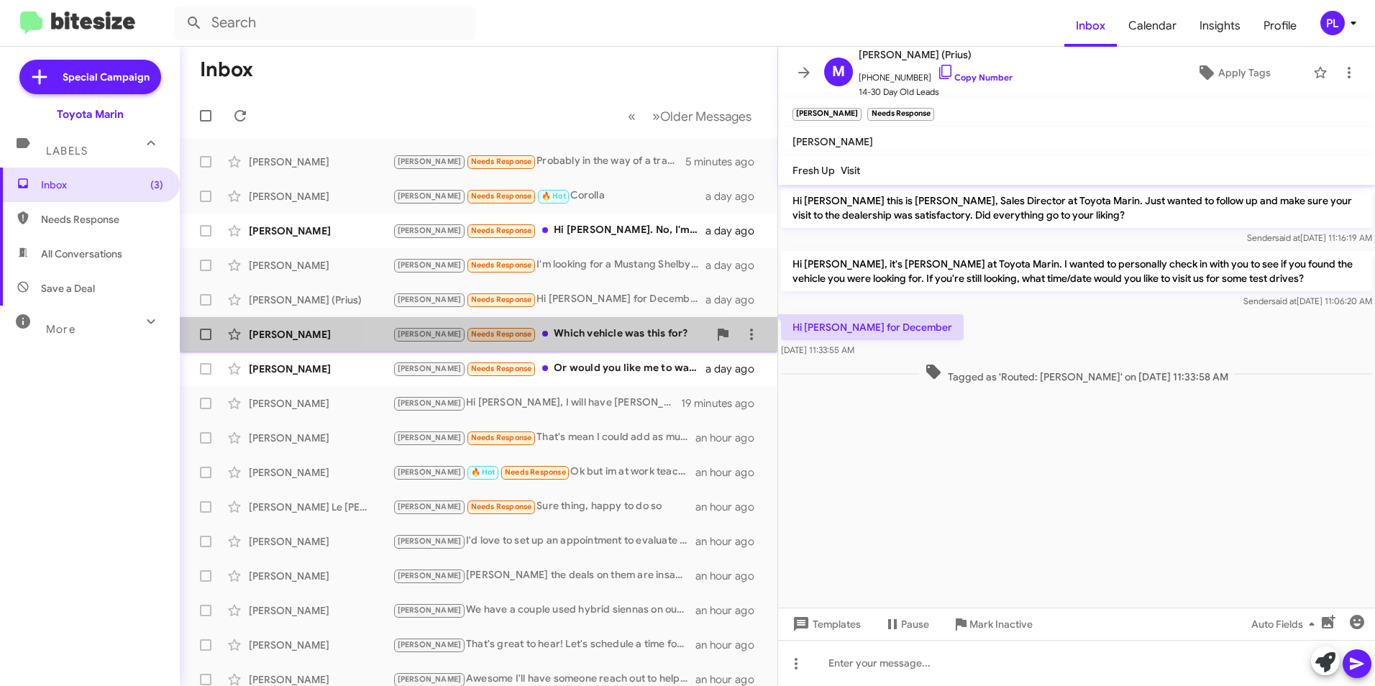
click at [568, 342] on div "Joel Needs Response Which vehicle was this for?" at bounding box center [551, 334] width 316 height 17
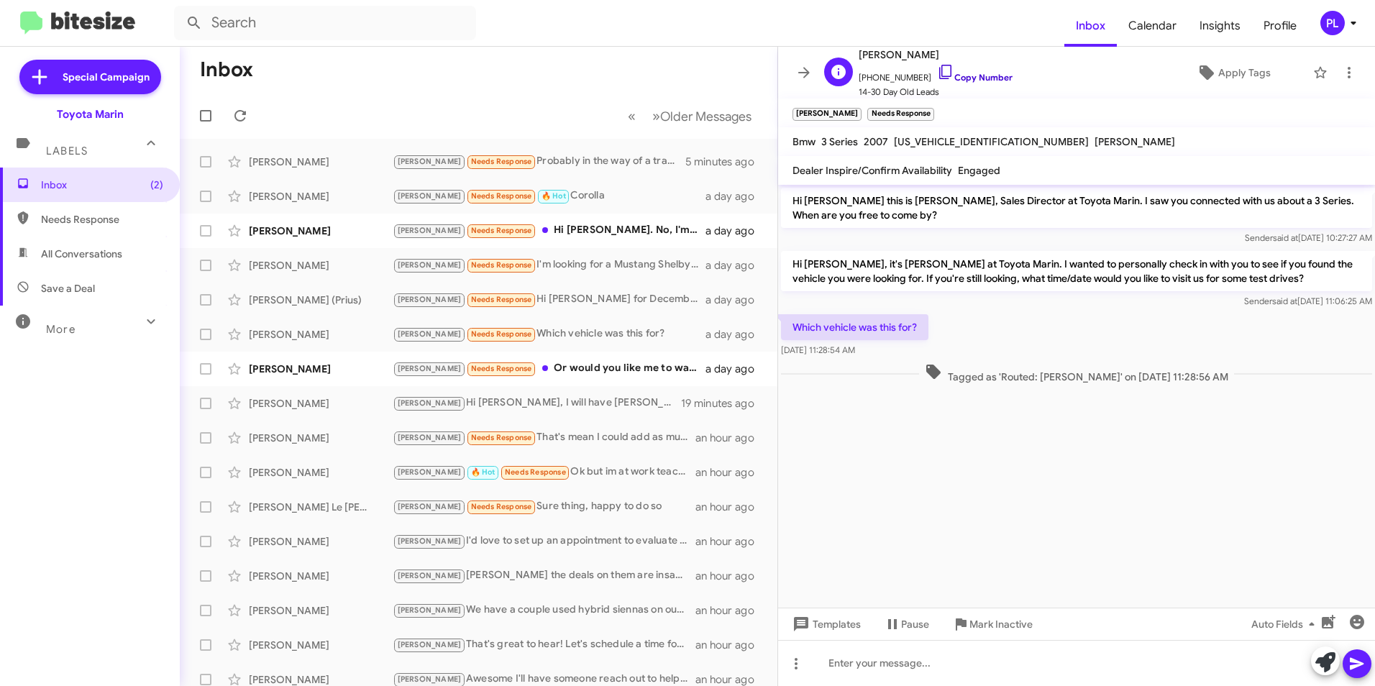
click at [937, 68] on icon at bounding box center [945, 71] width 17 height 17
click at [577, 368] on div "Joel Needs Response Or would you like me to wait and share their offer?" at bounding box center [551, 368] width 316 height 17
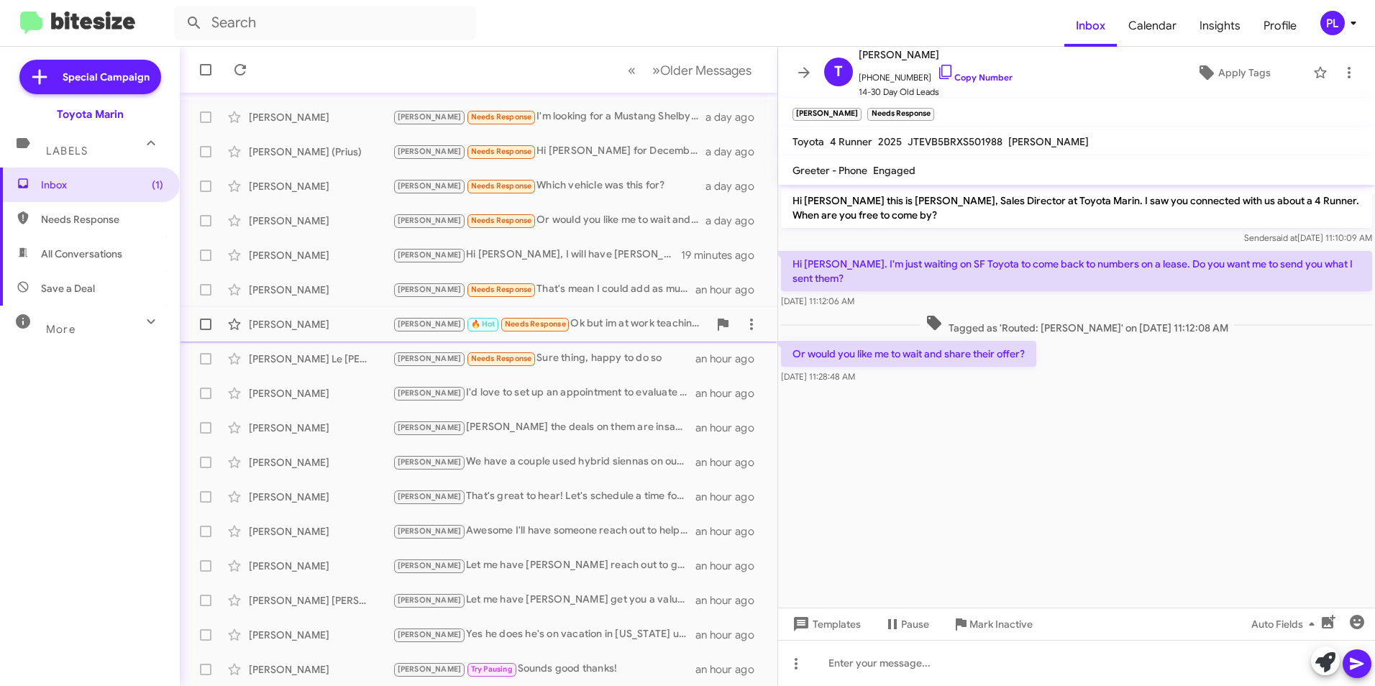
scroll to position [149, 0]
click at [603, 668] on div "Joel Try Pausing Sounds good thanks!" at bounding box center [551, 668] width 316 height 17
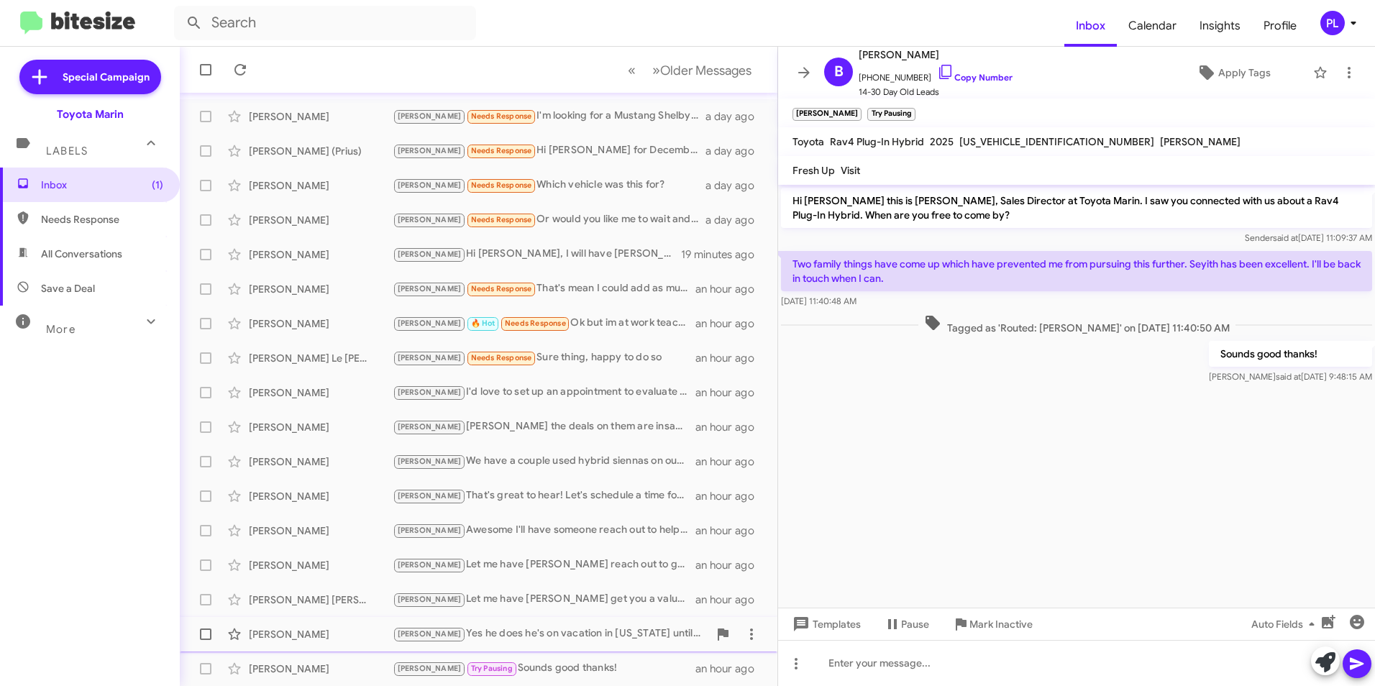
click at [568, 631] on div "Joel Yes he does he's on vacation in Montana until the 1st. Is there anything I…" at bounding box center [551, 634] width 316 height 17
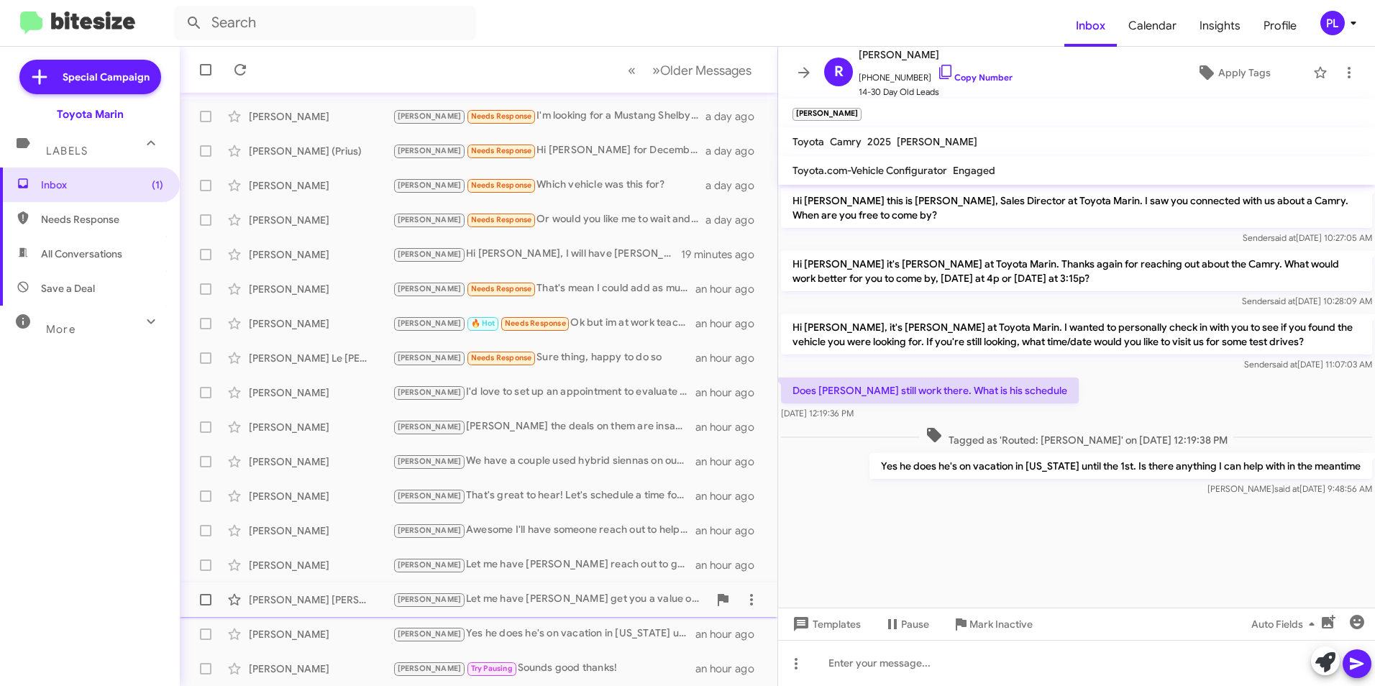
click at [577, 600] on div "Joel Let me have Kevin get you a value on it now!" at bounding box center [551, 599] width 316 height 17
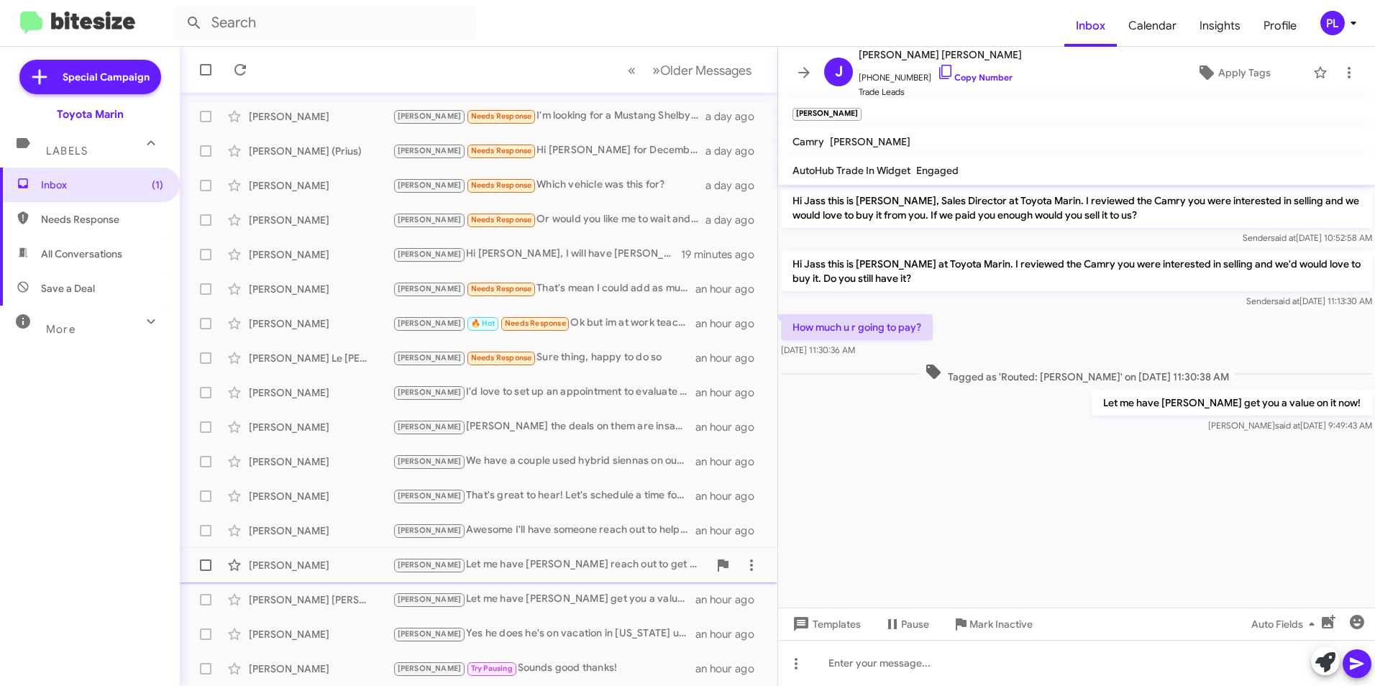
click at [590, 562] on div "Joel Let me have Brian reach out to get you a value!" at bounding box center [551, 565] width 316 height 17
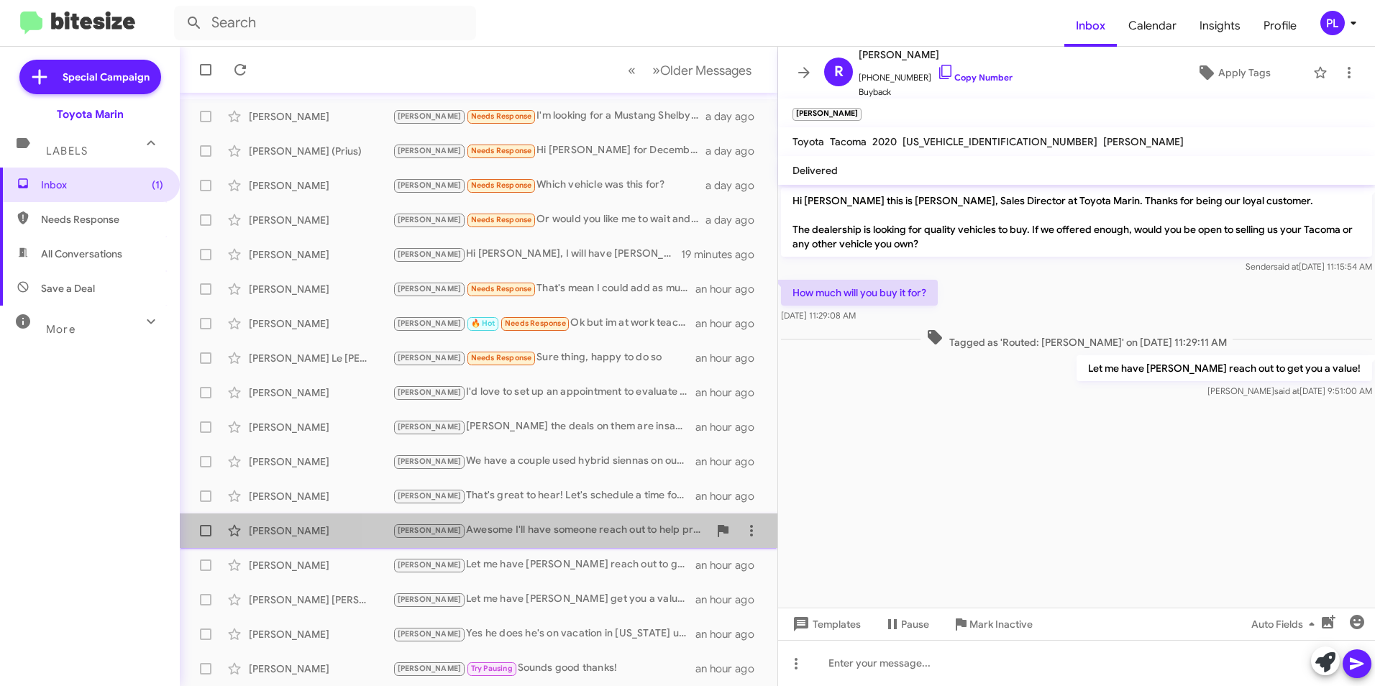
click at [596, 526] on div "Joel Awesome I'll have someone reach out to help provide you with a value" at bounding box center [551, 530] width 316 height 17
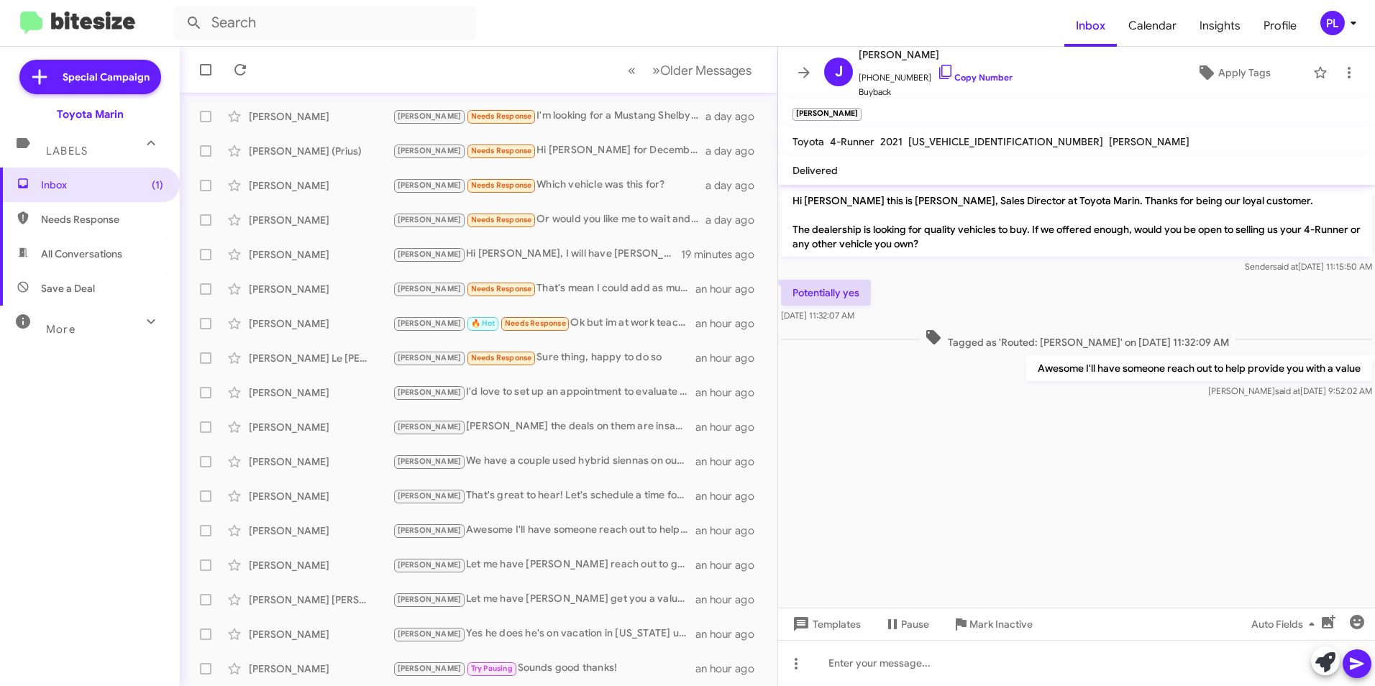
click at [113, 254] on span "All Conversations" at bounding box center [81, 254] width 81 height 14
type input "in:all-conversations"
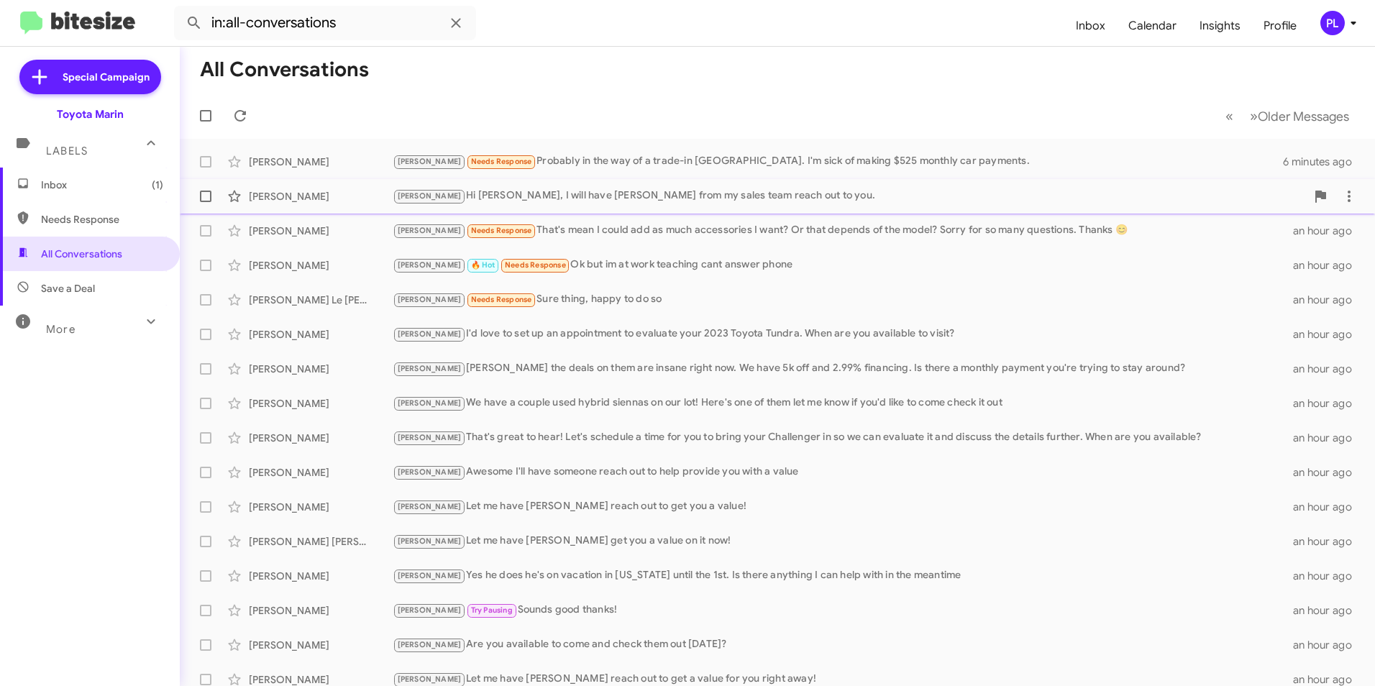
click at [596, 187] on div "Adiela Rodas Lopez Joel Hi Adiela, I will have Pedro from my sales team reach o…" at bounding box center [777, 196] width 1172 height 29
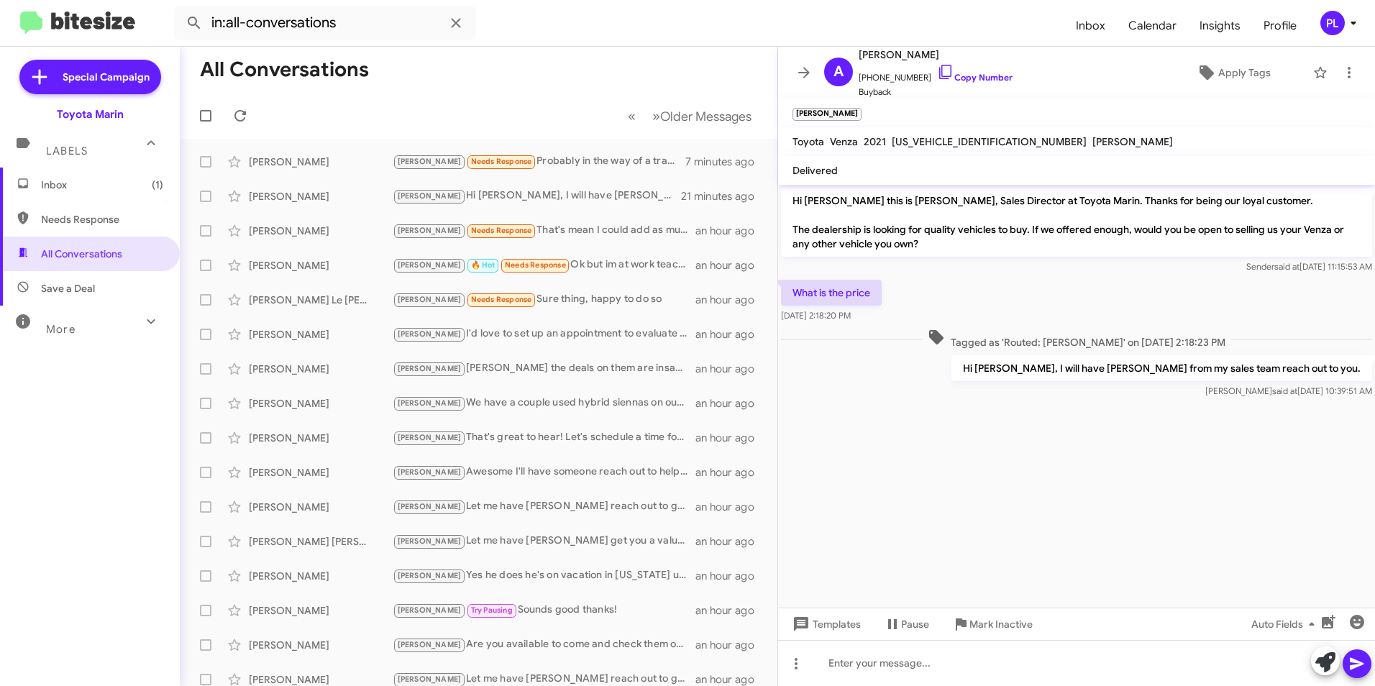
click at [957, 139] on span "[US_VEHICLE_IDENTIFICATION_NUMBER]" at bounding box center [989, 141] width 195 height 13
copy span "[US_VEHICLE_IDENTIFICATION_NUMBER]"
click at [567, 275] on div "Magali Sanscartier Joel 🔥 Hot Needs Response Ok but im at work teaching cant an…" at bounding box center [478, 265] width 575 height 29
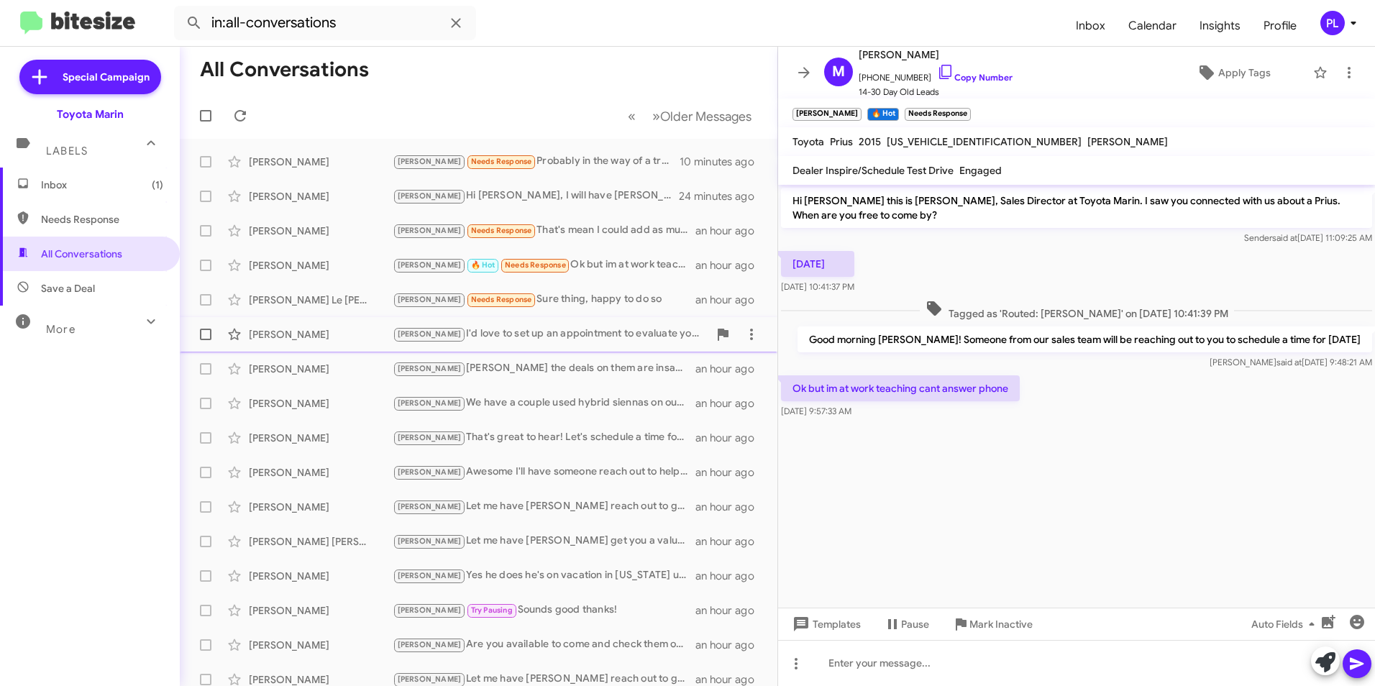
click at [518, 328] on div "Joel I'd love to set up an appointment to evaluate your 2023 Toyota Tundra. Whe…" at bounding box center [551, 334] width 316 height 17
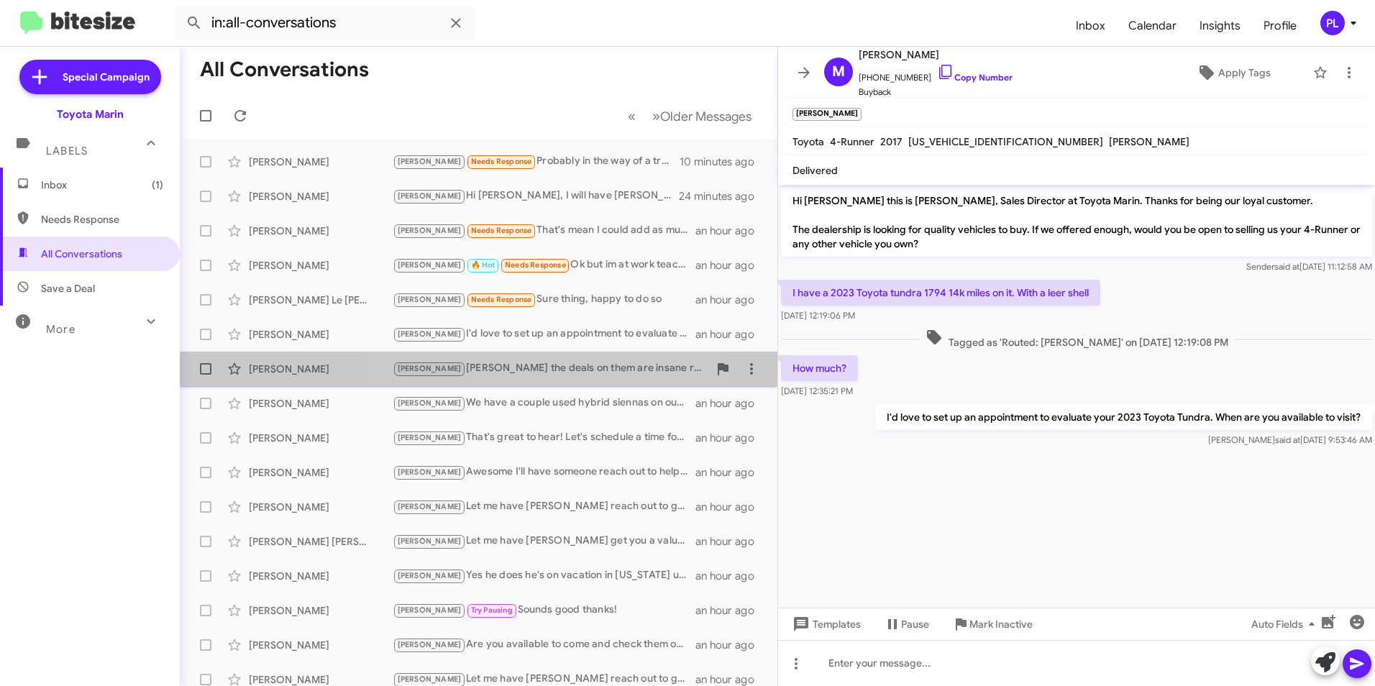
click at [518, 378] on div "Jose Delgado Joel Jose the deals on them are insane right now. We have 5k off a…" at bounding box center [478, 369] width 575 height 29
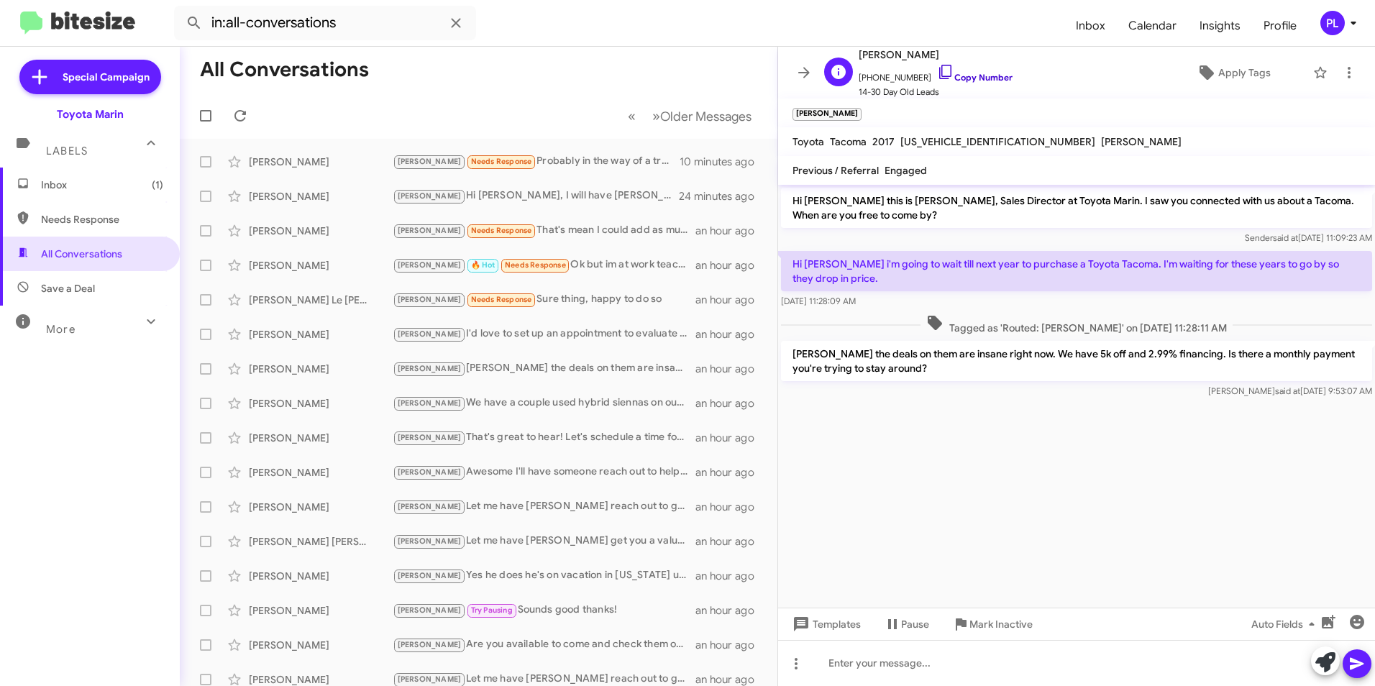
click at [937, 68] on icon at bounding box center [945, 71] width 17 height 17
